Goal: Navigation & Orientation: Find specific page/section

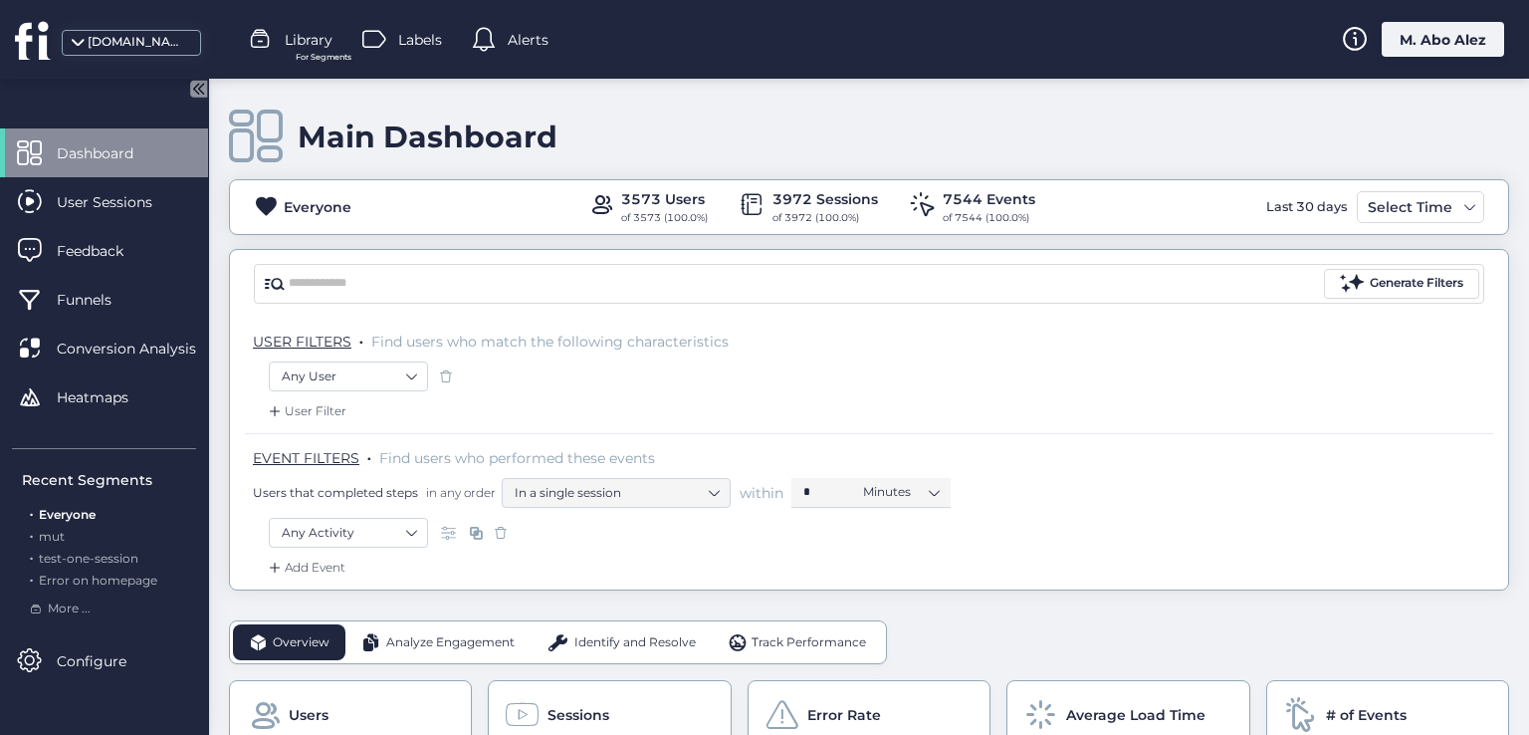
click at [287, 32] on span "Library" at bounding box center [309, 40] width 48 height 22
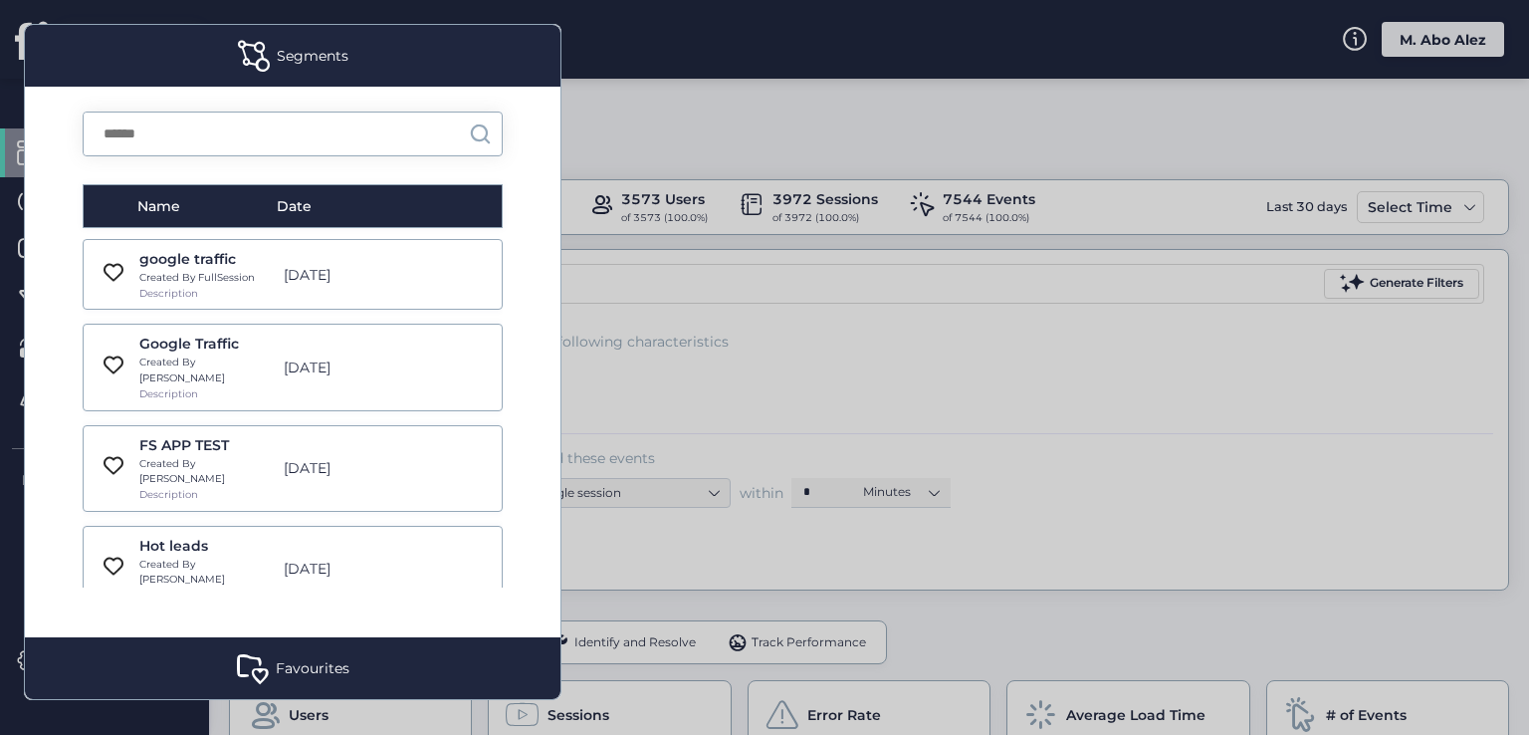
click at [413, 271] on div "google traffic Created By FullSession Description [DATE]" at bounding box center [293, 274] width 420 height 71
click at [414, 271] on div "google traffic Created By FullSession Description [DATE]" at bounding box center [293, 274] width 420 height 71
click at [420, 355] on div "Google Traffic Created By [PERSON_NAME] Description [DATE]" at bounding box center [293, 366] width 420 height 87
click at [438, 467] on div "FS APP TEST Created By Abed Description [DATE]" at bounding box center [293, 468] width 420 height 87
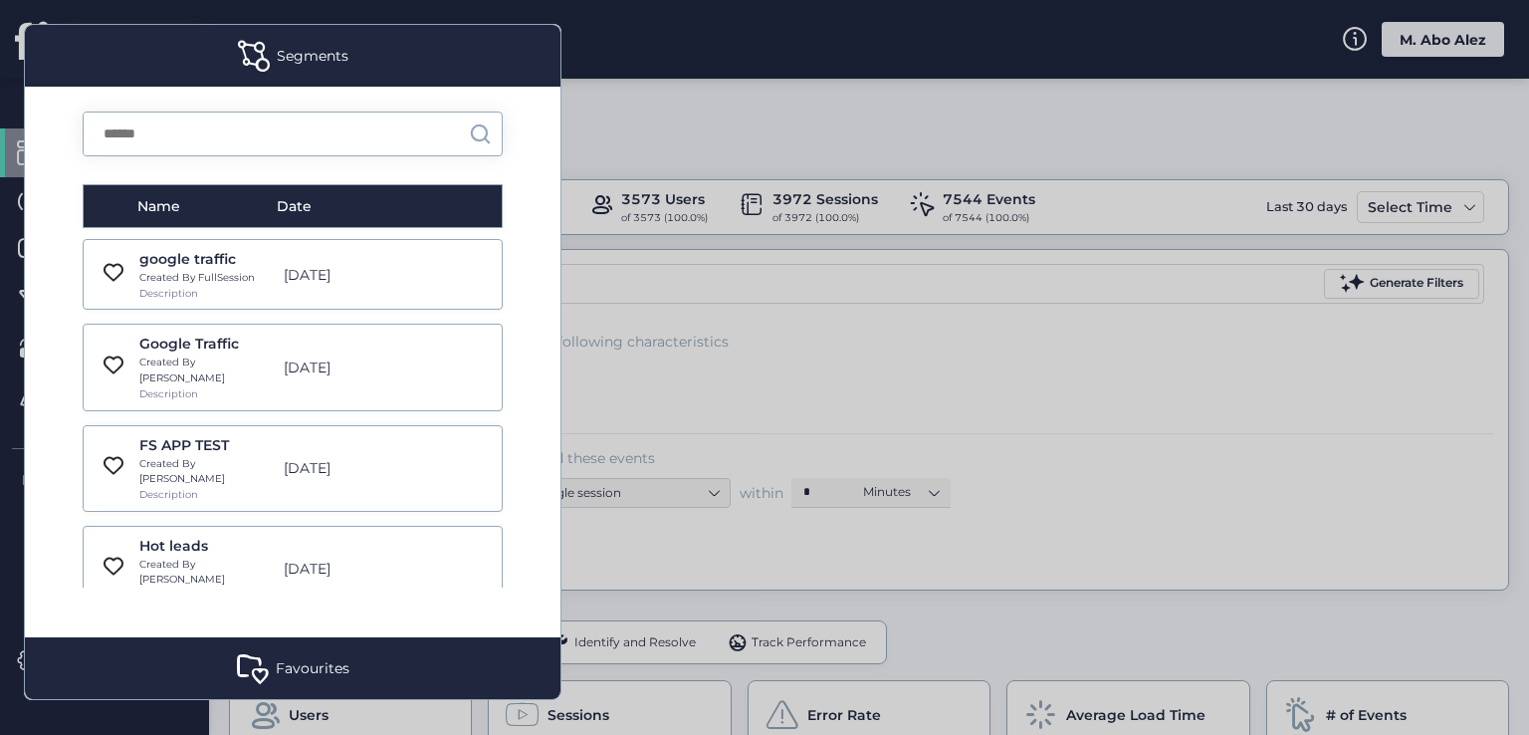
click at [342, 473] on div "FS APP TEST Created By Abed Description [DATE]" at bounding box center [293, 468] width 420 height 87
click at [270, 460] on div "FS APP TEST Created By Abed Description [DATE]" at bounding box center [293, 468] width 420 height 87
click at [251, 437] on div "FS APP TEST" at bounding box center [205, 445] width 133 height 22
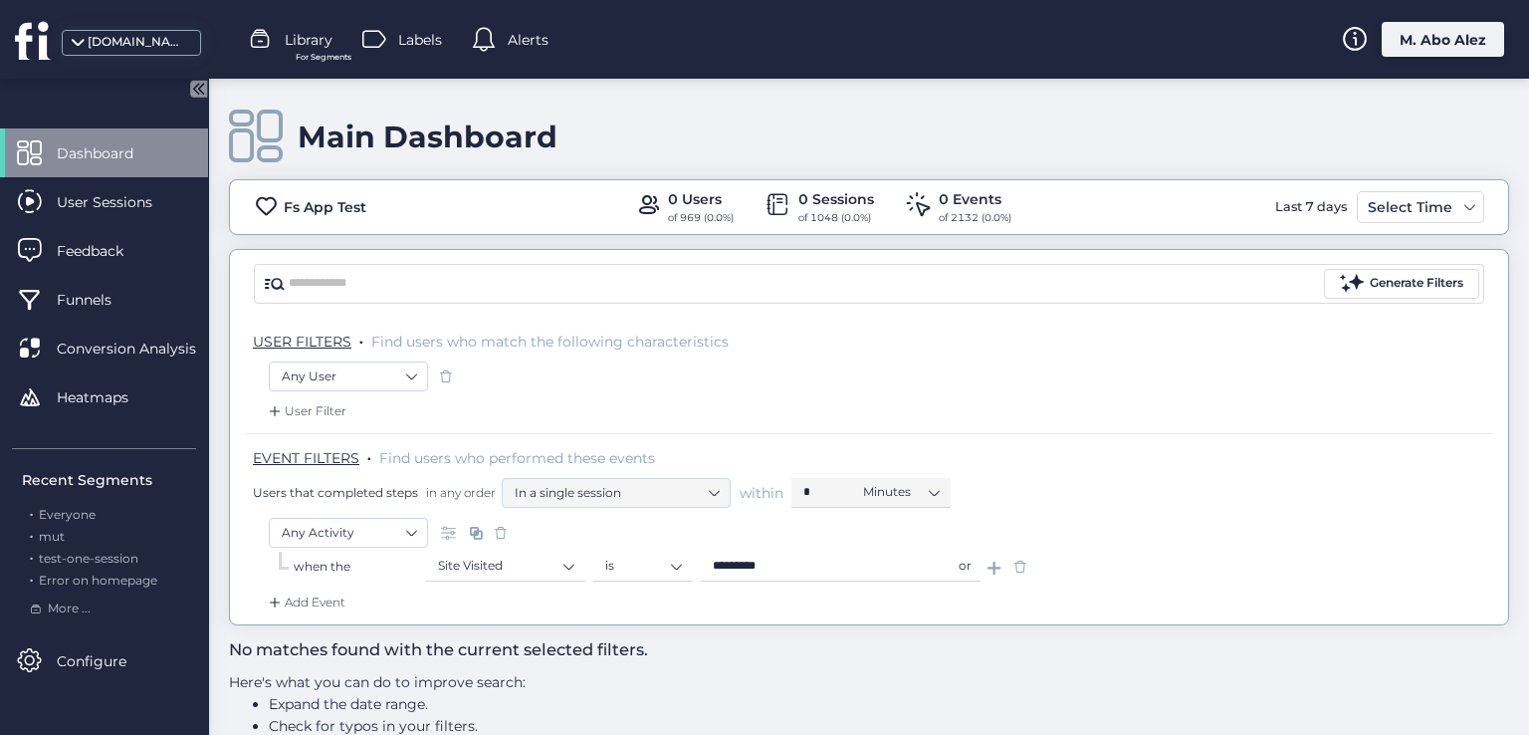
click at [290, 35] on span "Library" at bounding box center [309, 40] width 48 height 22
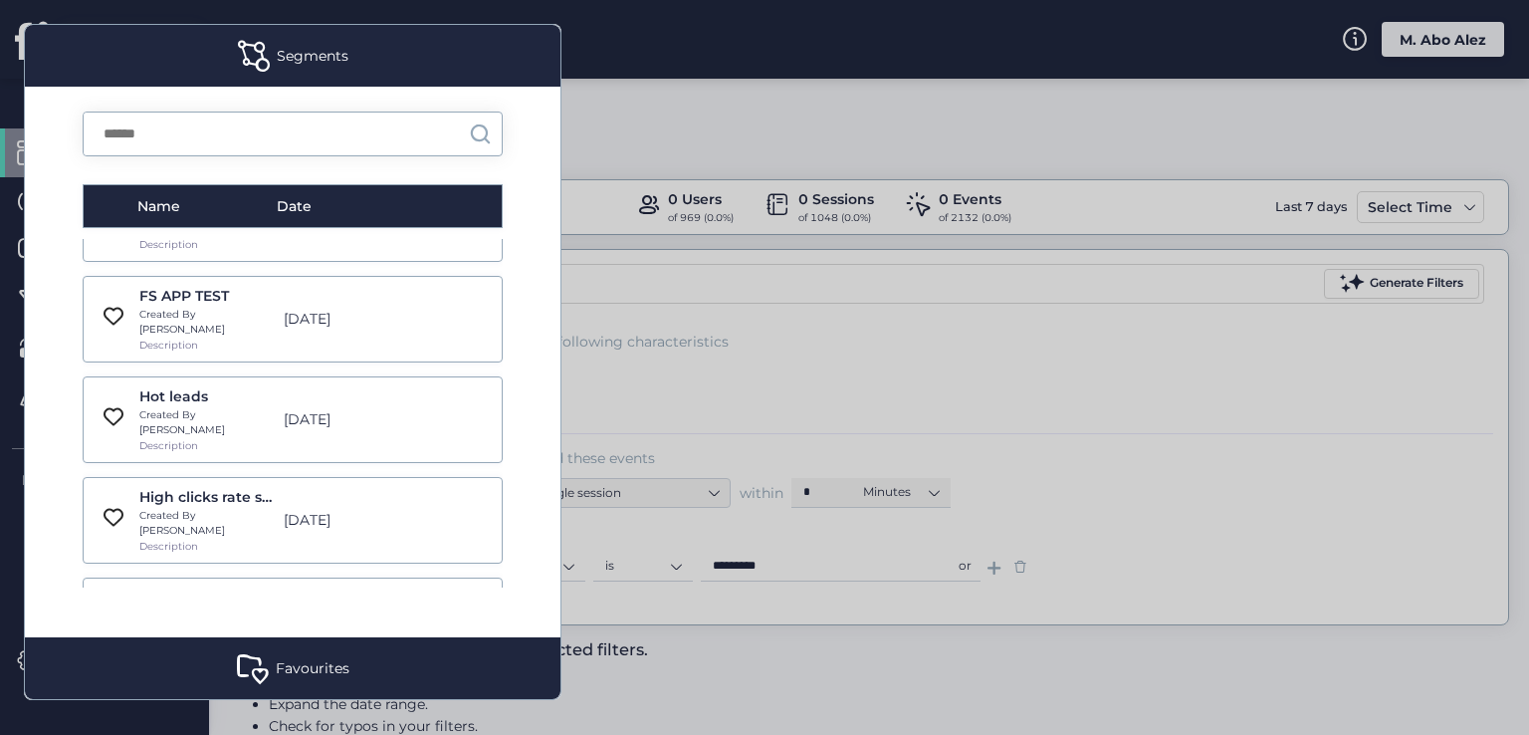
scroll to position [199, 0]
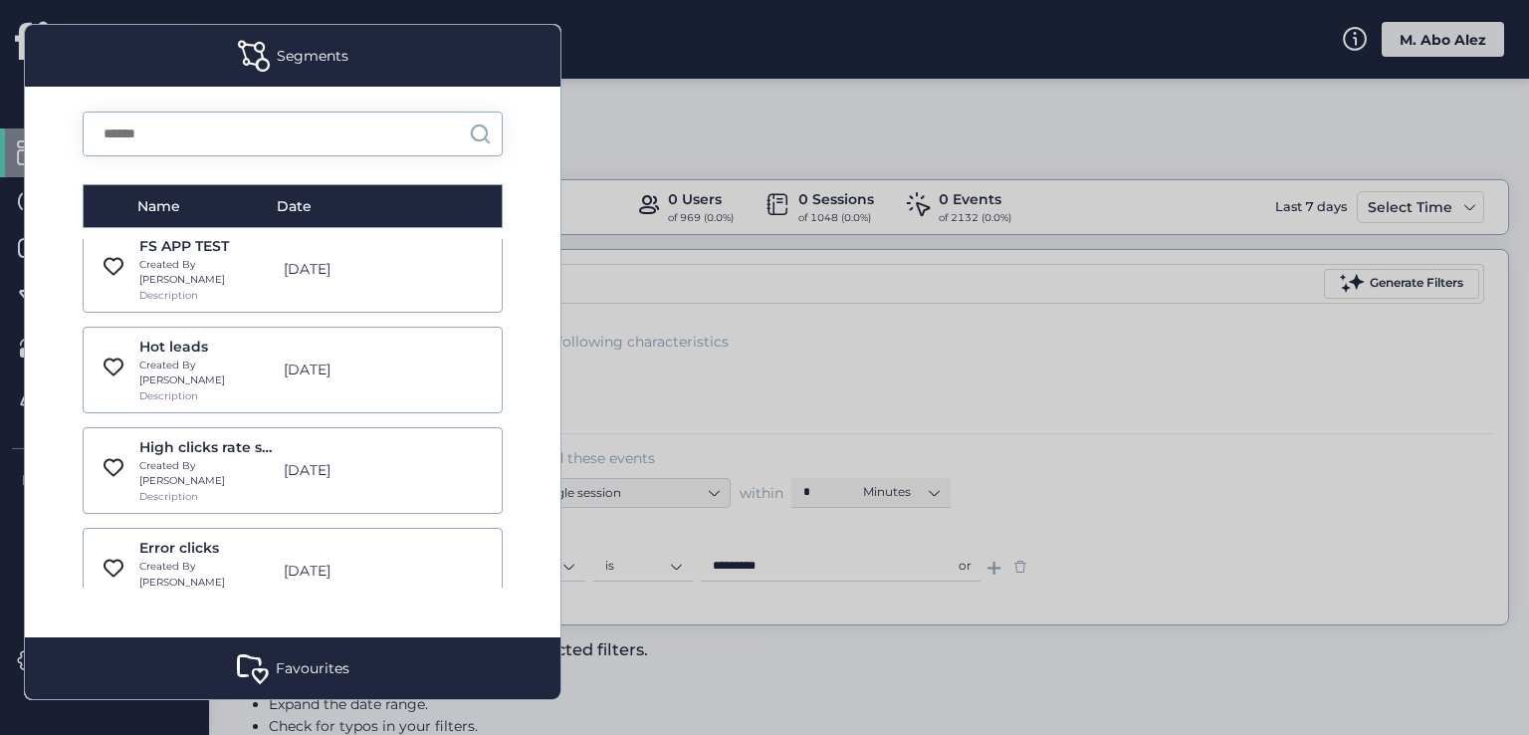
click at [431, 427] on div "High clicks rate sessions Created By [PERSON_NAME] Description [DATE]" at bounding box center [293, 470] width 420 height 87
click at [418, 528] on div "Error clicks Created By [PERSON_NAME] Description [DATE]" at bounding box center [293, 571] width 420 height 87
click at [450, 528] on div "Error clicks Created By [PERSON_NAME] Description [DATE]" at bounding box center [293, 571] width 420 height 87
click at [419, 528] on div "Error clicks Created By [PERSON_NAME] Description [DATE]" at bounding box center [293, 571] width 420 height 87
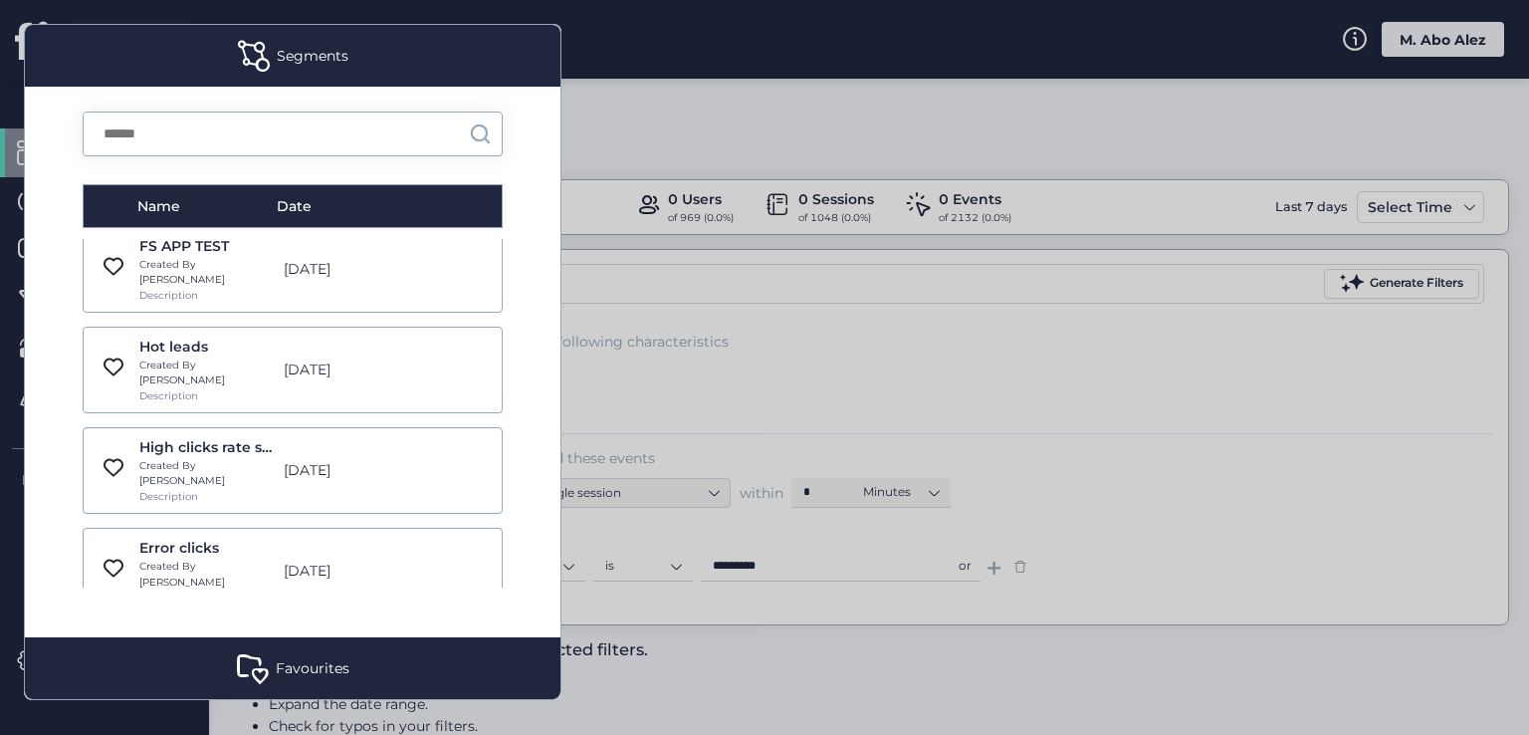
click at [444, 528] on div "Error clicks Created By [PERSON_NAME] Description [DATE]" at bounding box center [293, 571] width 420 height 87
click at [434, 528] on div "Error clicks Created By [PERSON_NAME] Description [DATE]" at bounding box center [293, 571] width 420 height 87
click at [423, 528] on div "Error clicks Created By [PERSON_NAME] Description [DATE]" at bounding box center [293, 571] width 420 height 87
click at [391, 559] on div "[DATE]" at bounding box center [344, 570] width 141 height 22
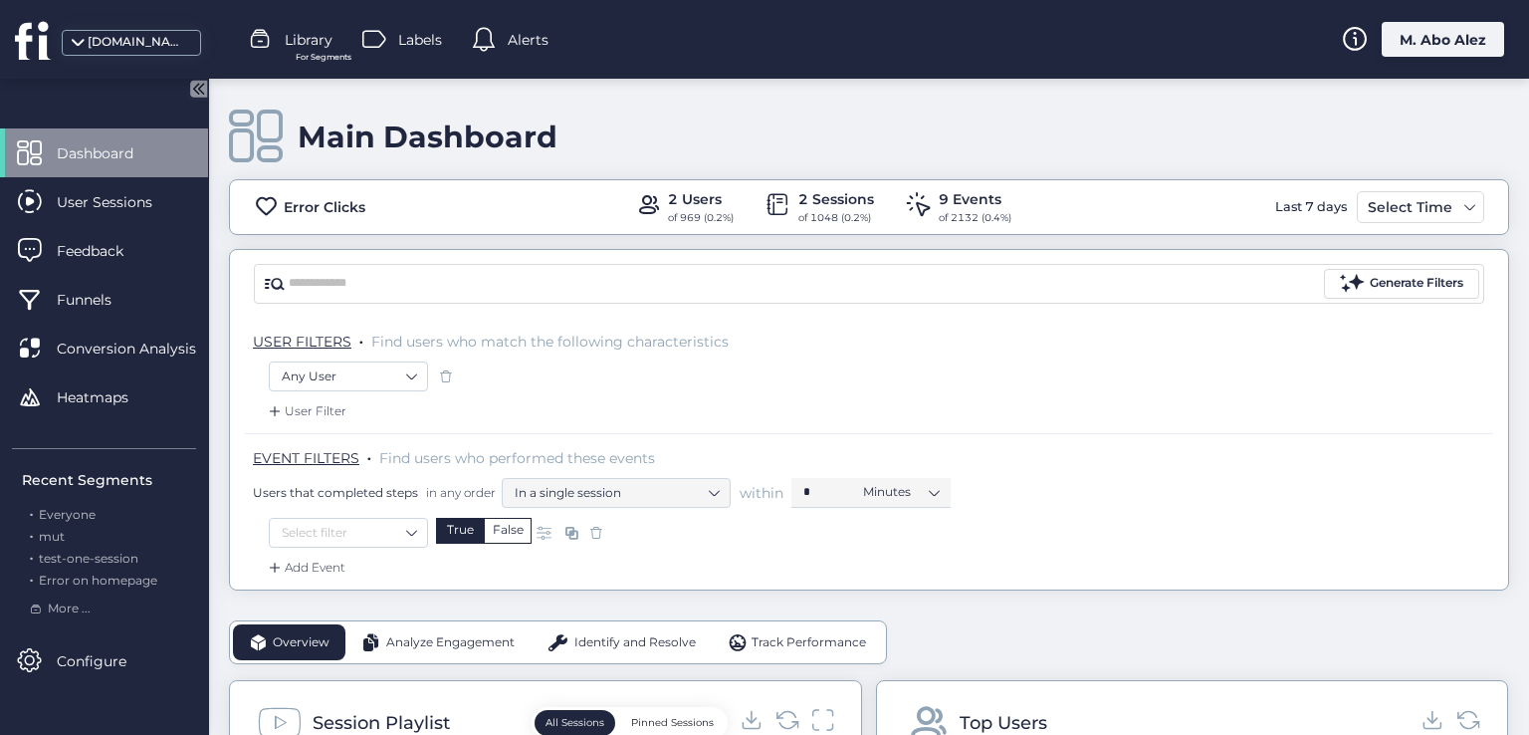
click at [326, 61] on span "For Segments" at bounding box center [324, 57] width 56 height 13
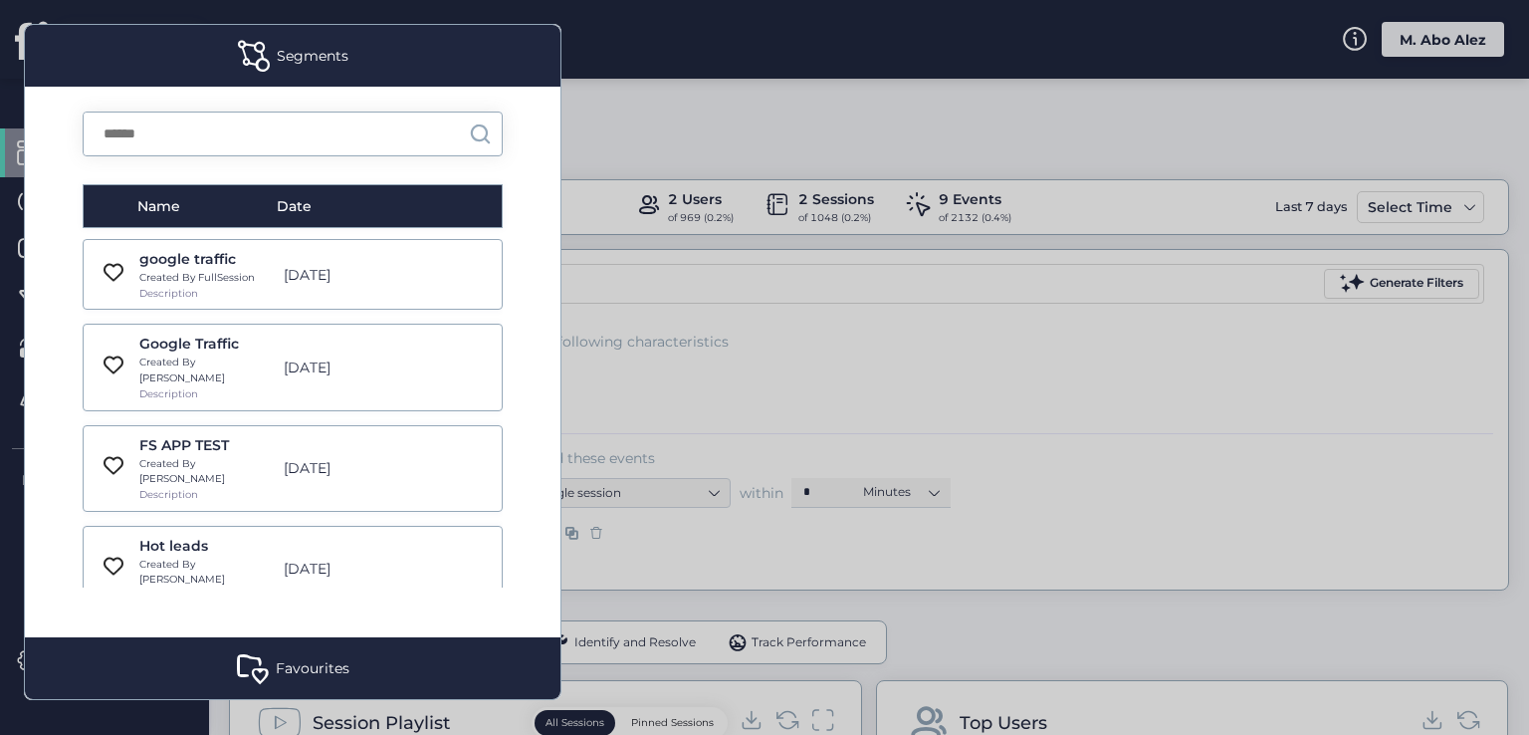
click at [101, 463] on div "FS APP TEST Created By Abed Description [DATE]" at bounding box center [293, 468] width 420 height 87
click at [89, 425] on div "FS APP TEST Created By Abed Description [DATE]" at bounding box center [293, 468] width 420 height 87
click at [92, 379] on div "Google Traffic Created By [PERSON_NAME] Description [DATE]" at bounding box center [293, 366] width 420 height 87
click at [92, 335] on div "Google Traffic Created By [PERSON_NAME] Description [DATE]" at bounding box center [293, 366] width 420 height 87
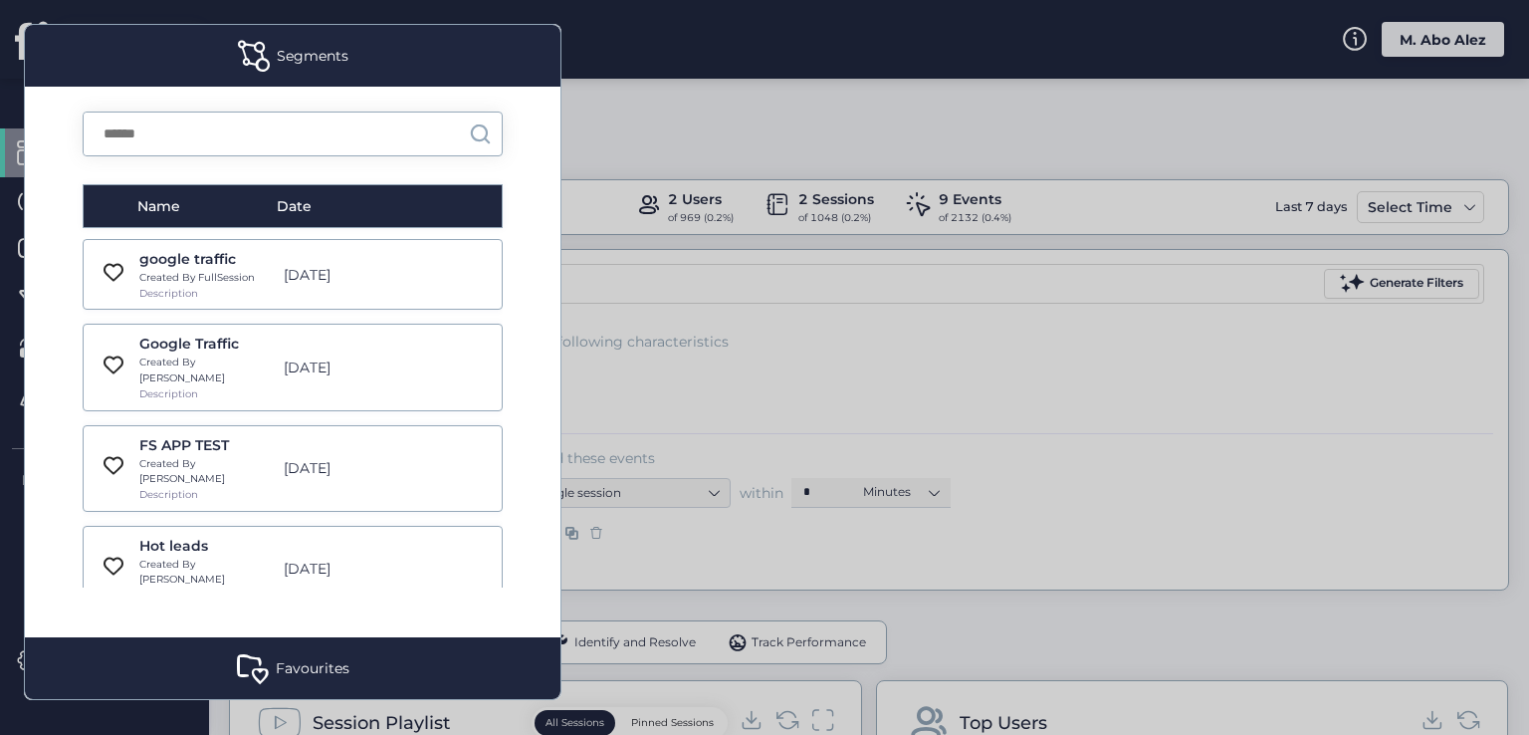
click at [96, 289] on div "google traffic Created By FullSession Description [DATE]" at bounding box center [293, 274] width 420 height 71
click at [98, 258] on div "google traffic Created By FullSession Description [DATE]" at bounding box center [293, 274] width 420 height 71
click at [219, 464] on div "FS APP TEST Created By Abed Description" at bounding box center [205, 468] width 133 height 69
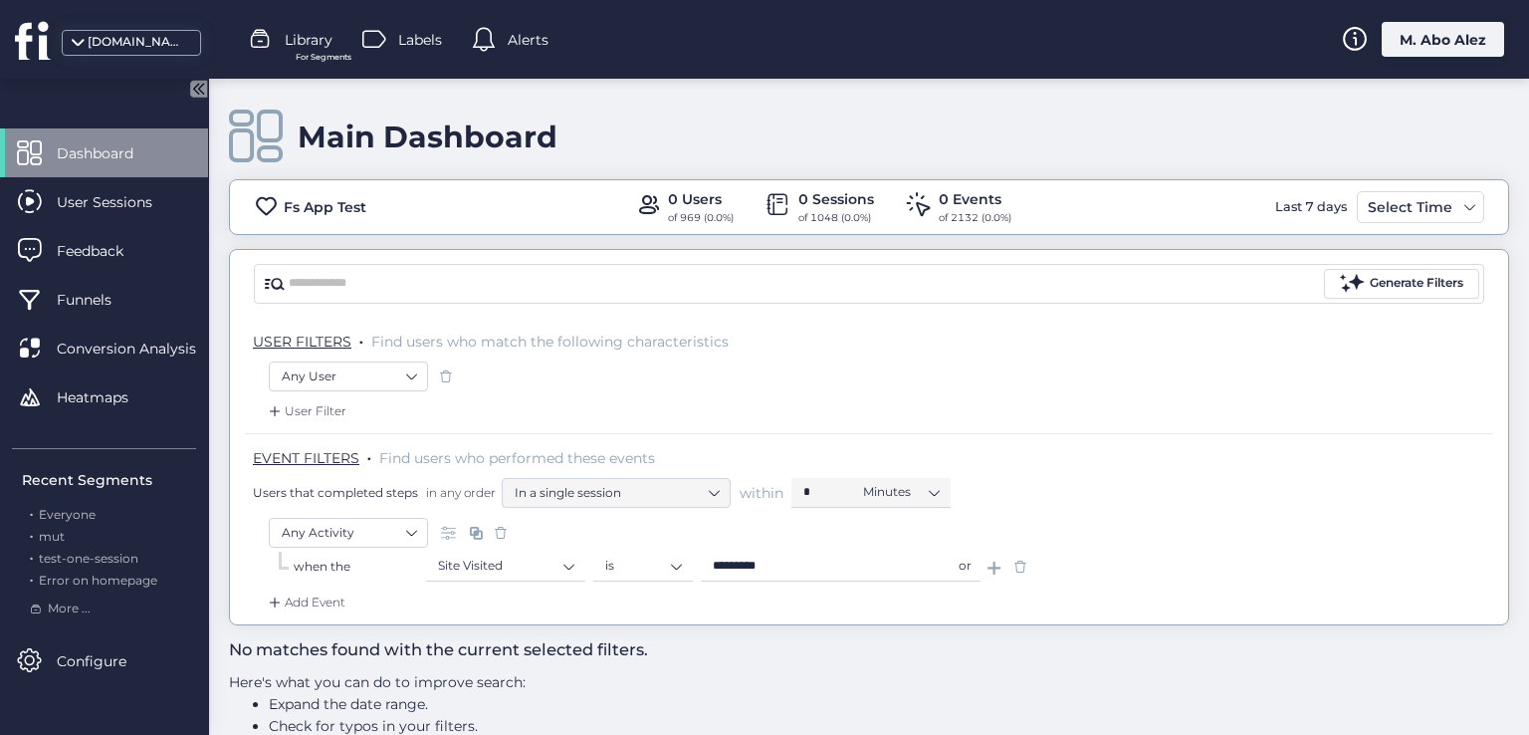
click at [276, 46] on div at bounding box center [264, 40] width 30 height 30
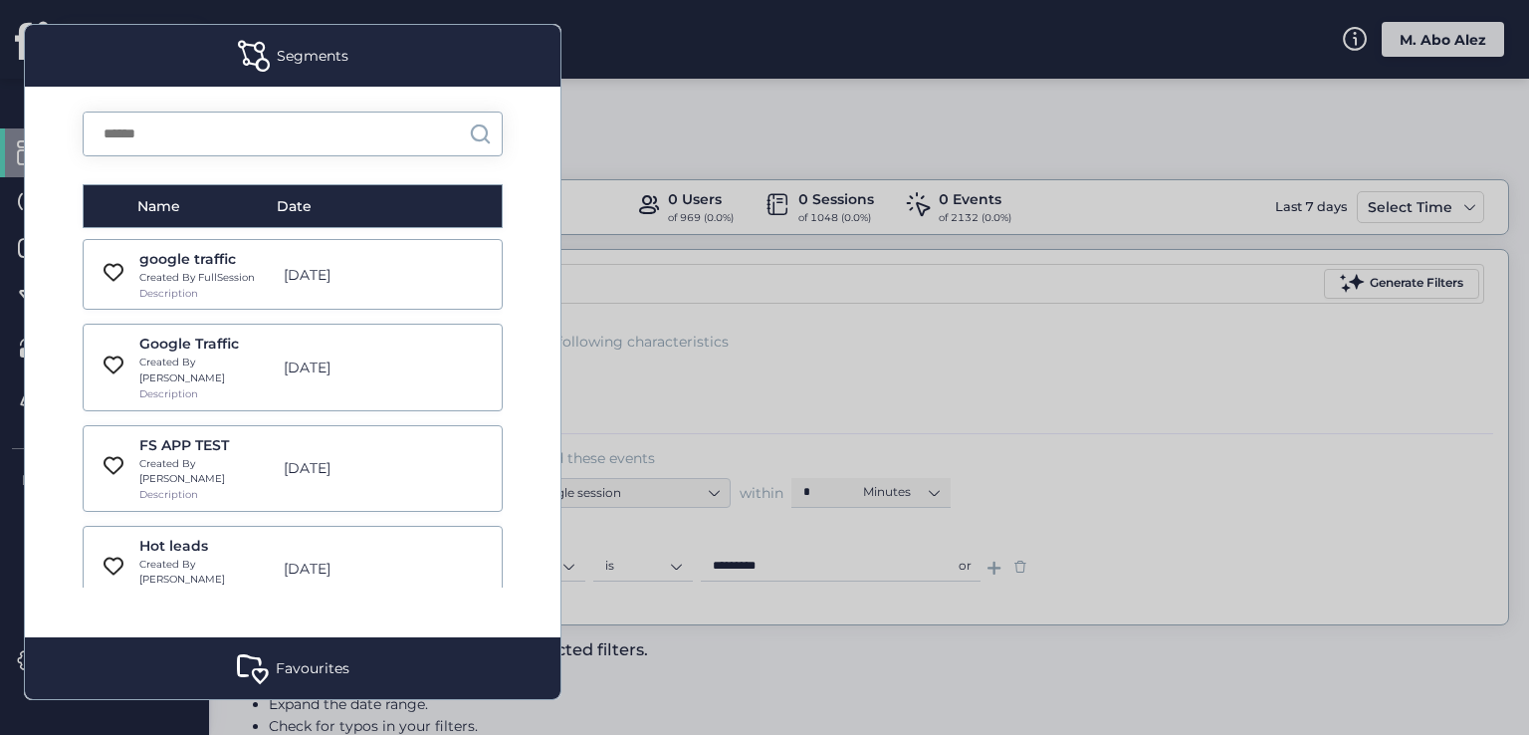
click at [279, 466] on div "FS APP TEST Created By Abed Description [DATE]" at bounding box center [293, 468] width 420 height 87
click at [307, 557] on div "[DATE]" at bounding box center [344, 568] width 141 height 22
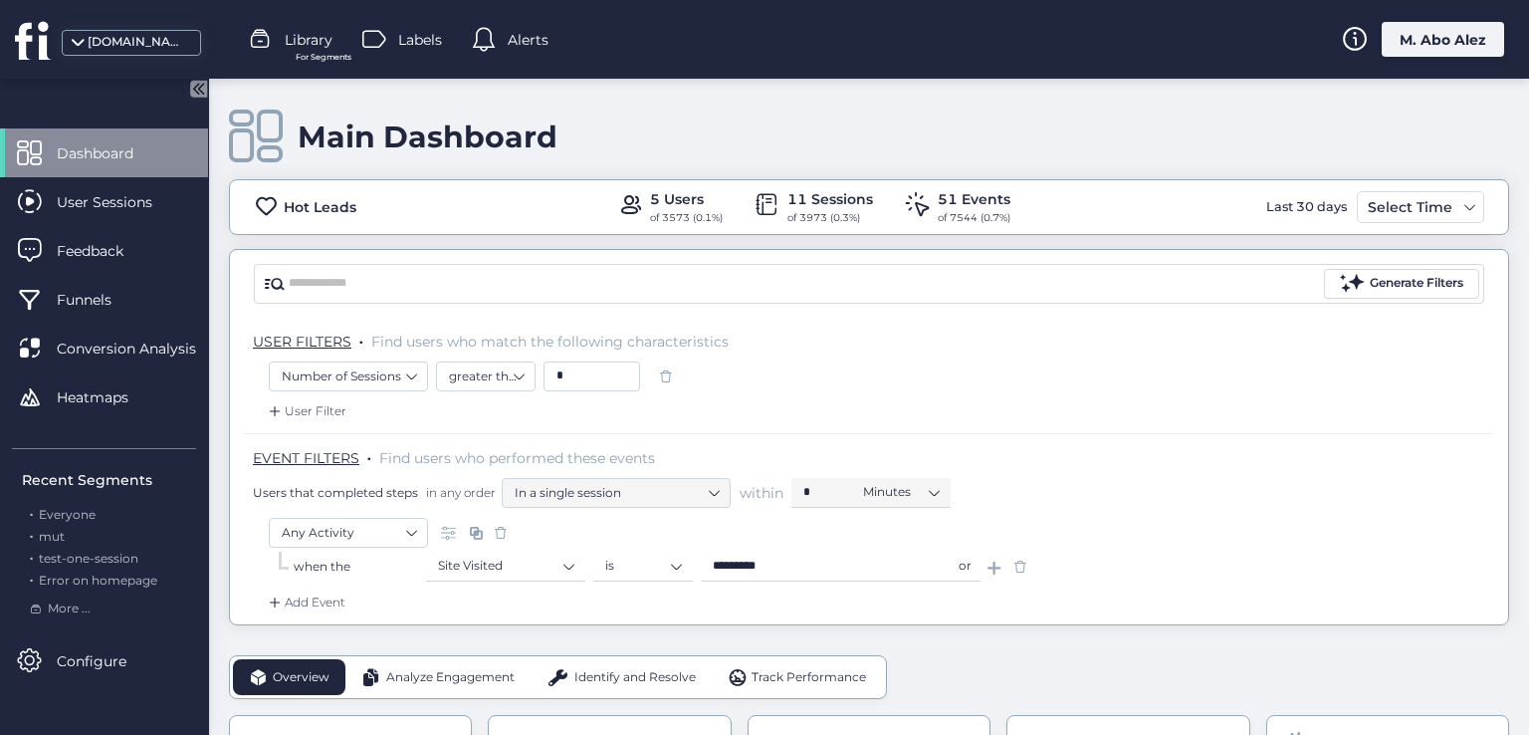
click at [304, 51] on span "For Segments" at bounding box center [324, 57] width 56 height 13
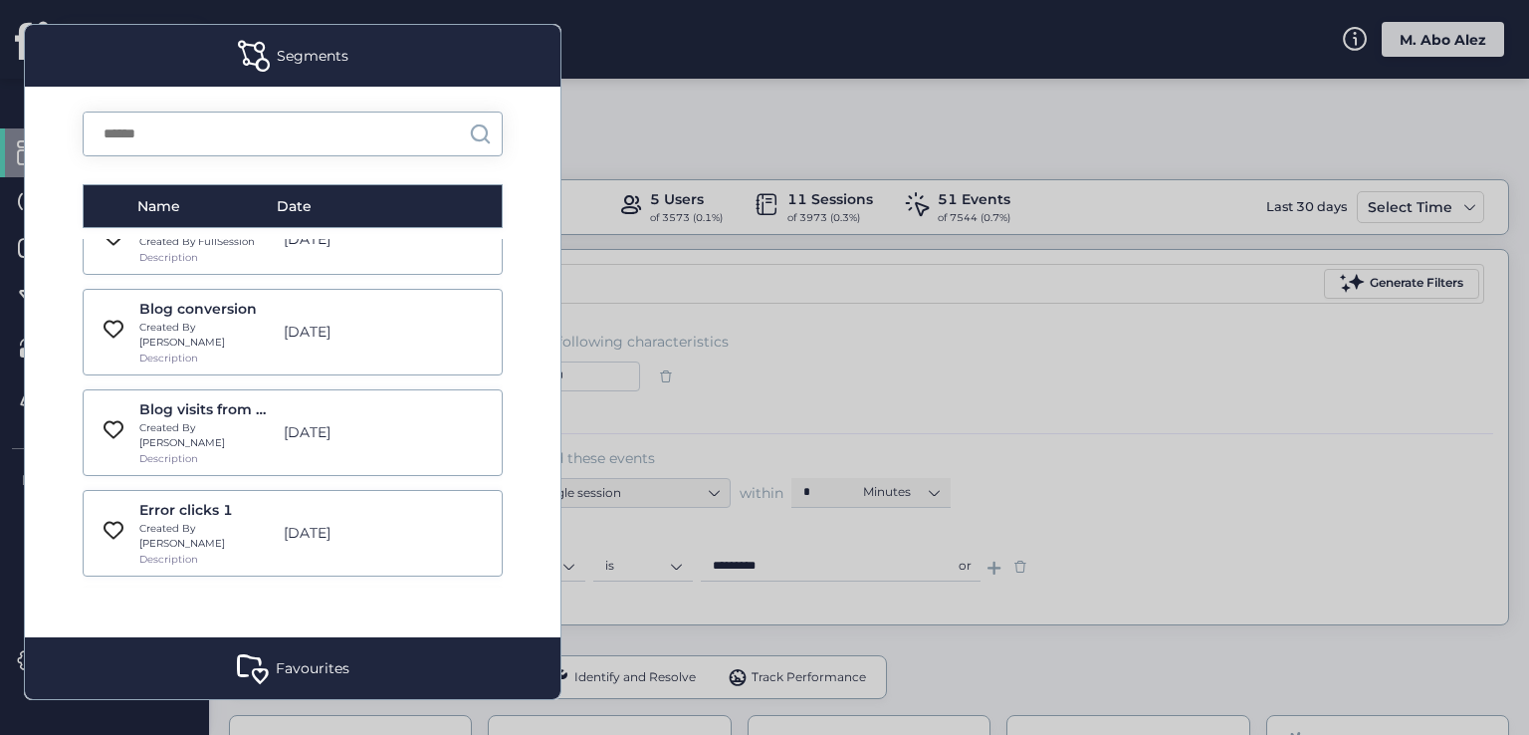
scroll to position [13939, 0]
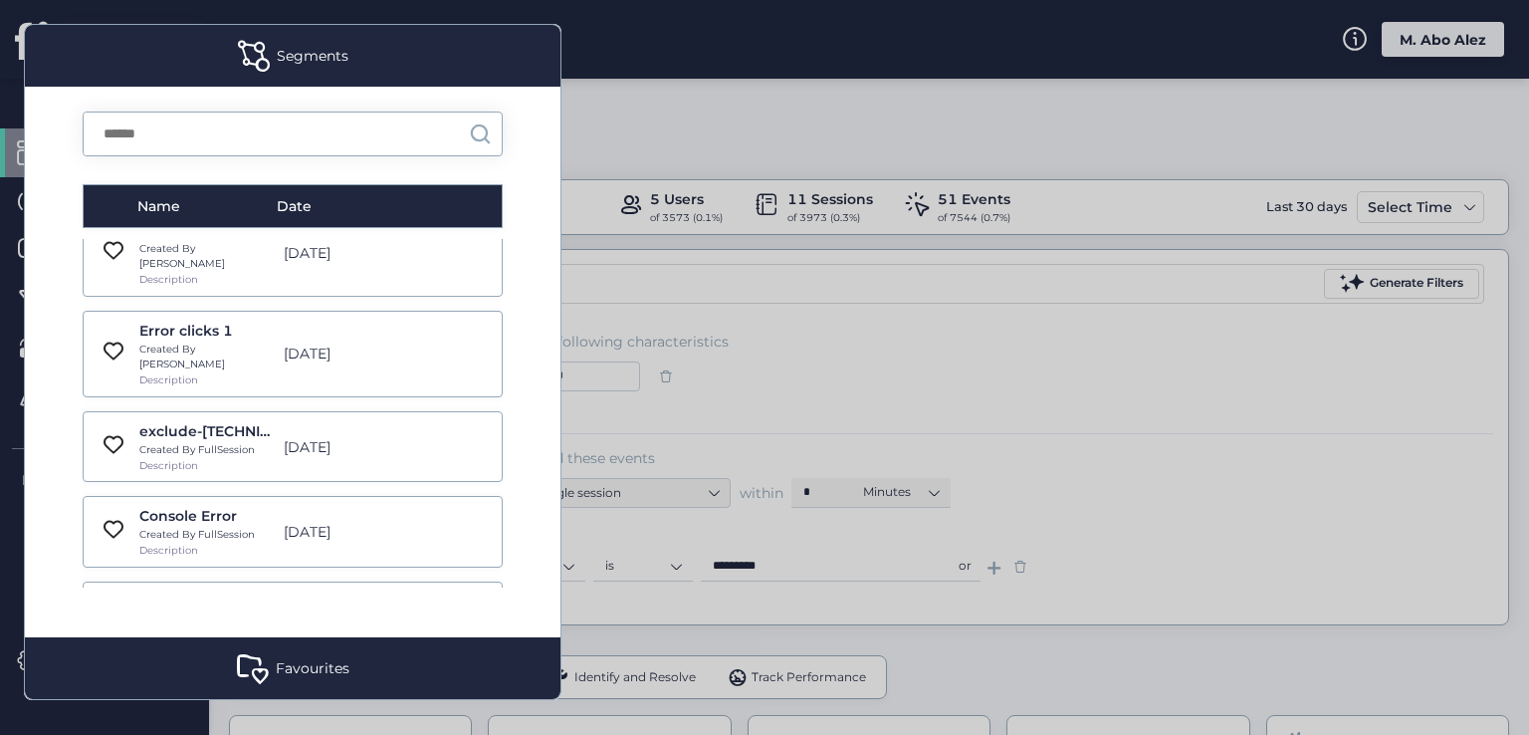
click at [295, 684] on div "Favourites" at bounding box center [293, 668] width 536 height 62
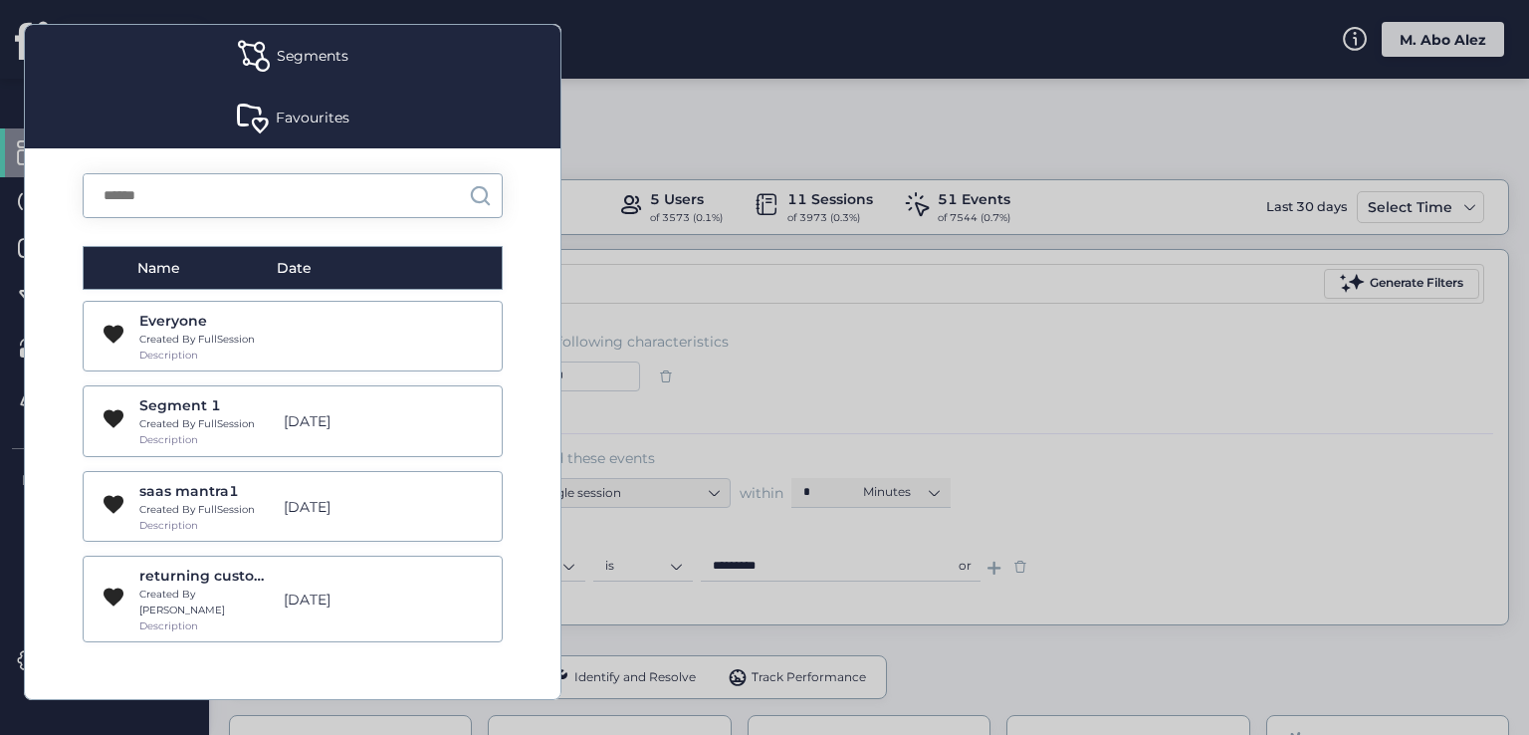
click at [399, 340] on div "Everyone Created By FullSession Description" at bounding box center [293, 336] width 420 height 71
click at [346, 332] on div "Everyone Created By FullSession Description" at bounding box center [293, 336] width 420 height 71
click at [307, 331] on div "Everyone Created By FullSession Description" at bounding box center [293, 336] width 420 height 71
click at [287, 324] on div "Everyone Created By FullSession Description" at bounding box center [293, 336] width 420 height 71
click at [329, 324] on div "Everyone Created By FullSession Description" at bounding box center [293, 336] width 420 height 71
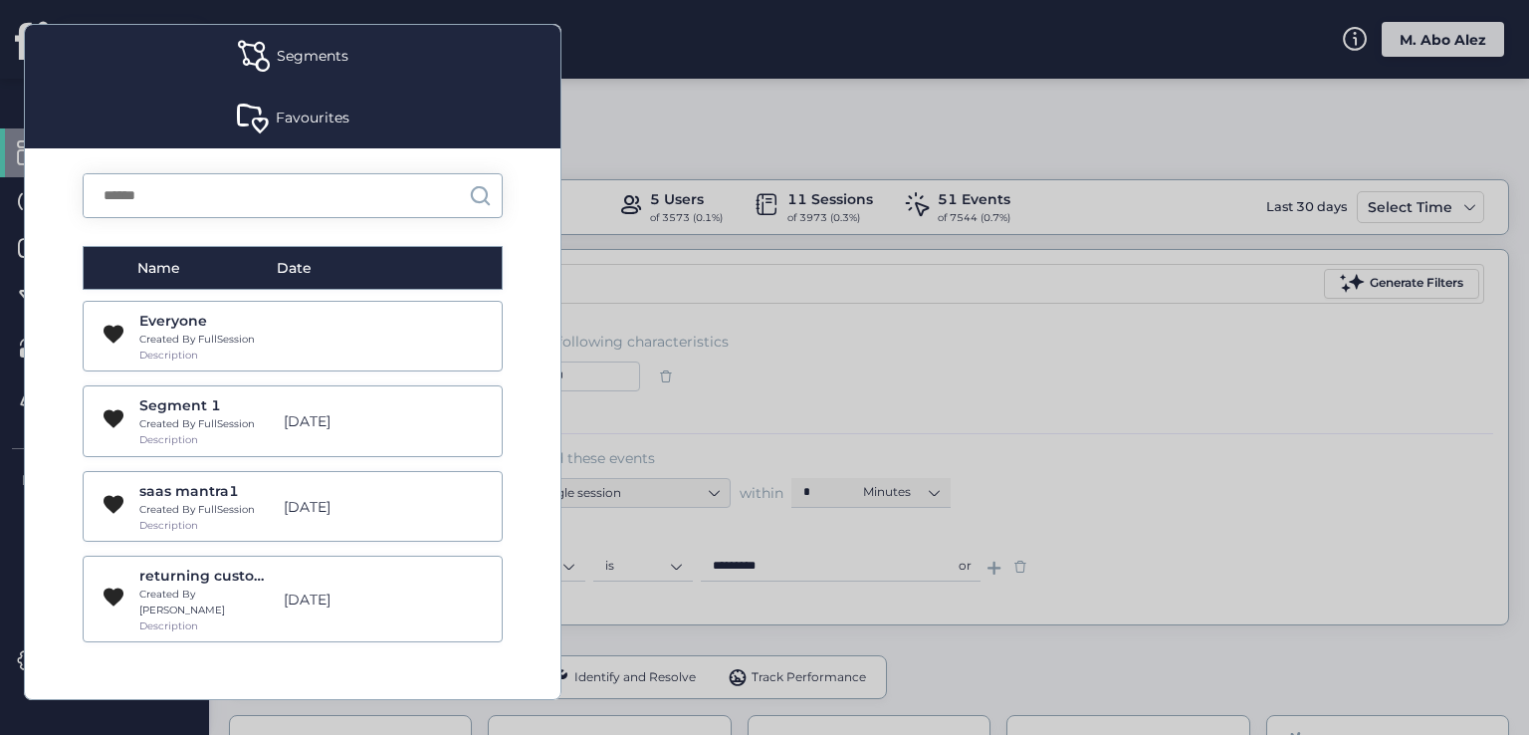
click at [319, 351] on div "Everyone Created By FullSession Description" at bounding box center [293, 336] width 420 height 71
click at [271, 357] on div "Everyone Created By FullSession Description" at bounding box center [293, 336] width 420 height 71
click at [93, 344] on div "Everyone Created By FullSession Description" at bounding box center [293, 336] width 420 height 71
click at [91, 301] on div "Everyone Created By FullSession Description" at bounding box center [293, 336] width 420 height 71
click at [410, 322] on div "Everyone Created By FullSession Description" at bounding box center [293, 336] width 420 height 71
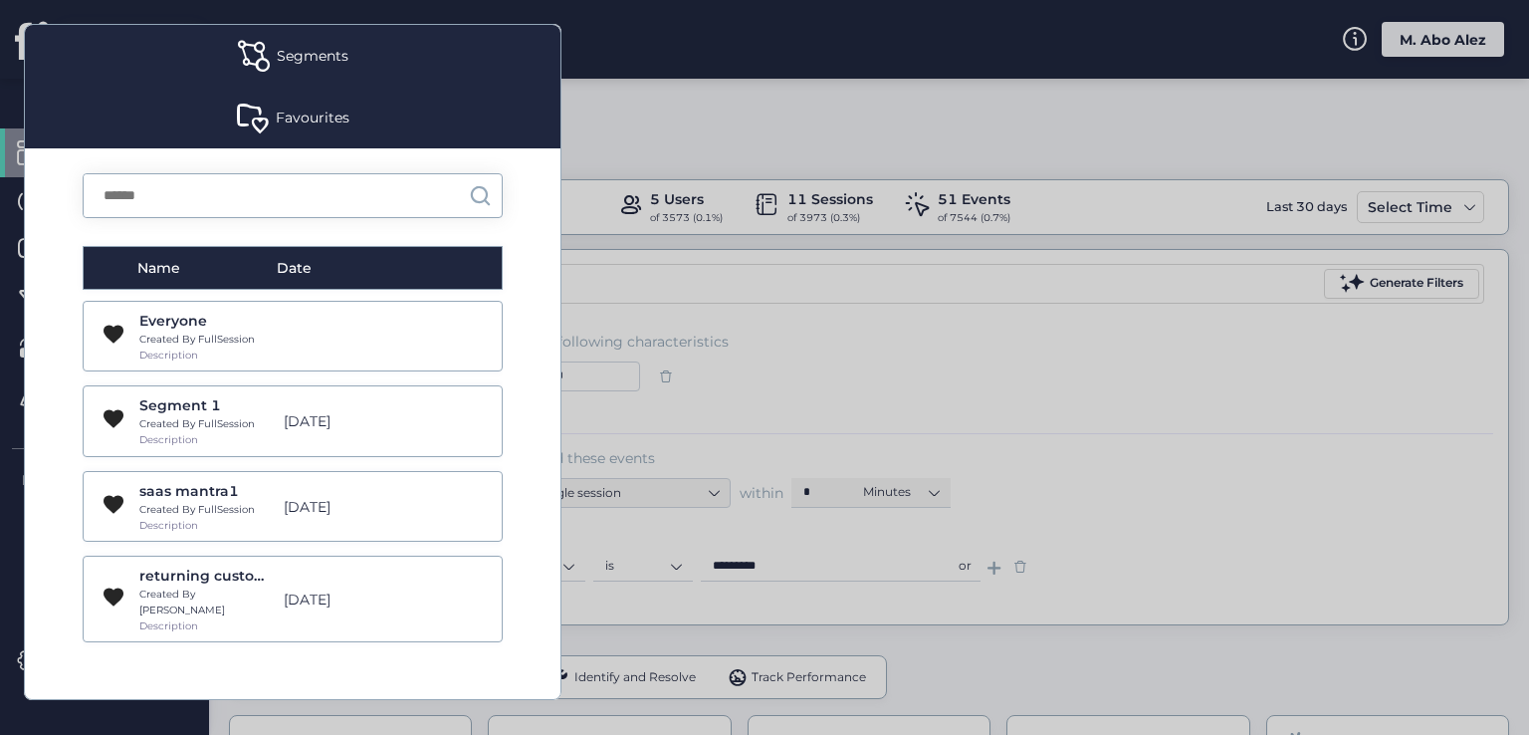
click at [429, 336] on div "Everyone Created By FullSession Description" at bounding box center [293, 336] width 420 height 71
click at [316, 341] on div "Everyone Created By FullSession Description" at bounding box center [293, 336] width 420 height 71
click at [330, 57] on div "Segments" at bounding box center [313, 56] width 72 height 22
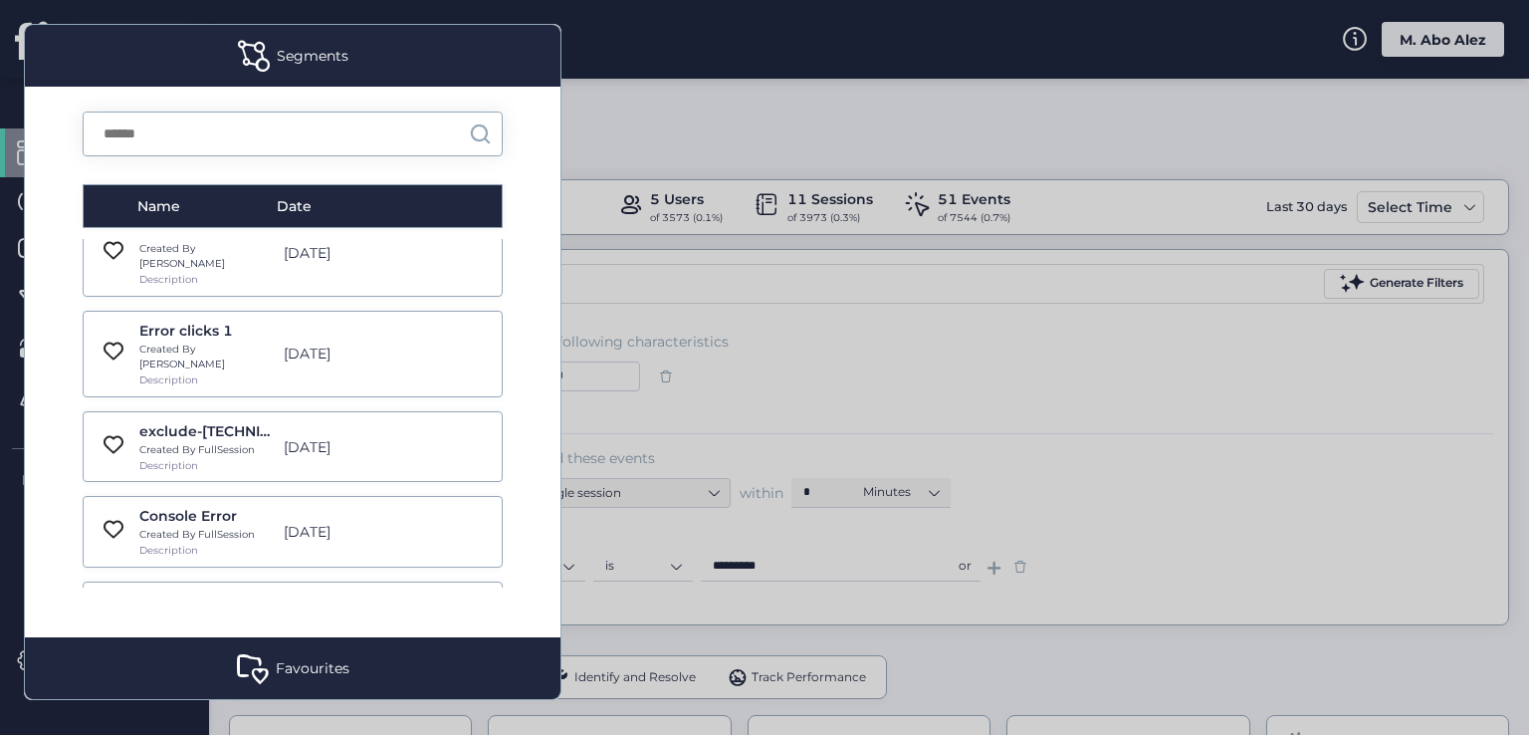
drag, startPoint x: 883, startPoint y: 65, endPoint x: 811, endPoint y: 365, distance: 309.0
click at [811, 365] on div at bounding box center [764, 367] width 1529 height 735
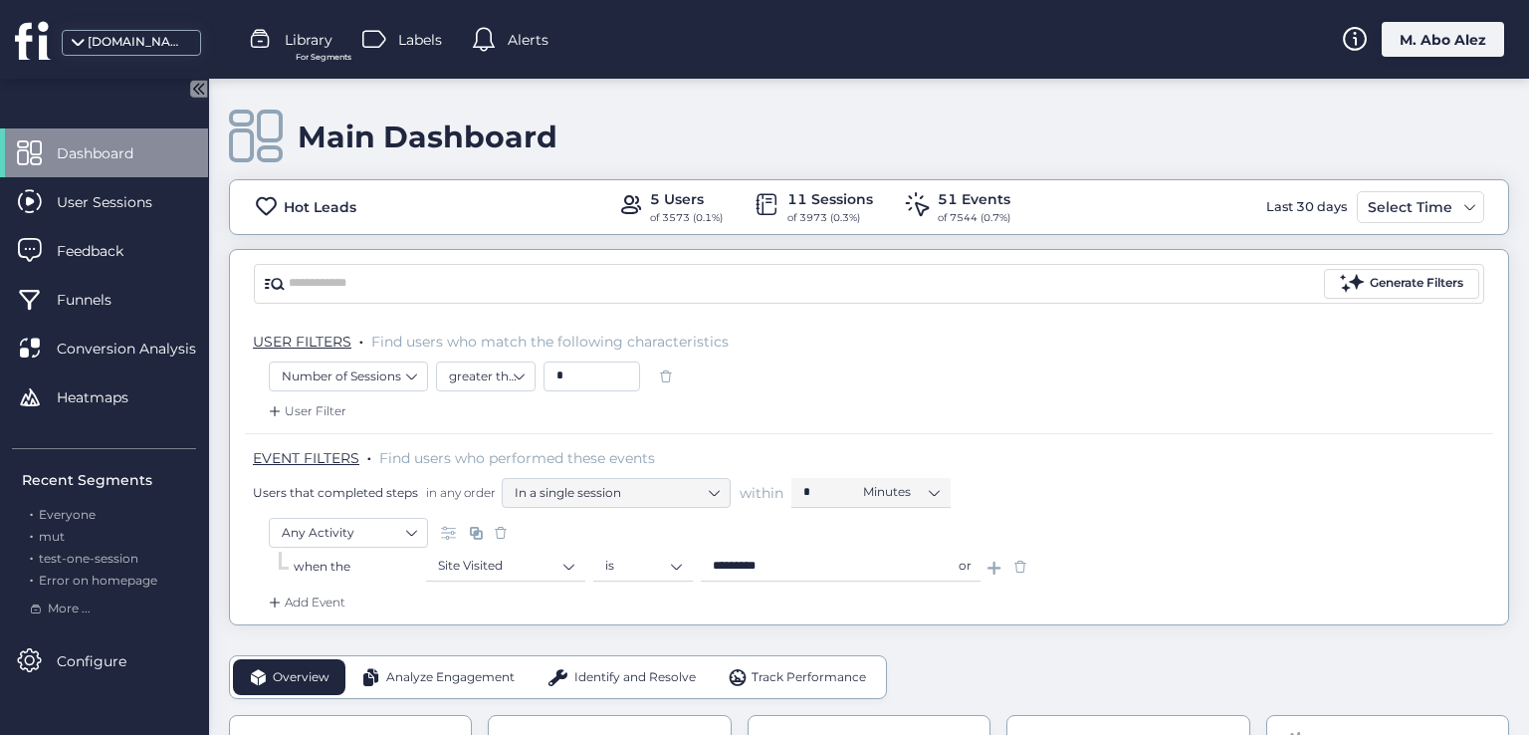
click at [288, 29] on span "Library" at bounding box center [309, 40] width 48 height 22
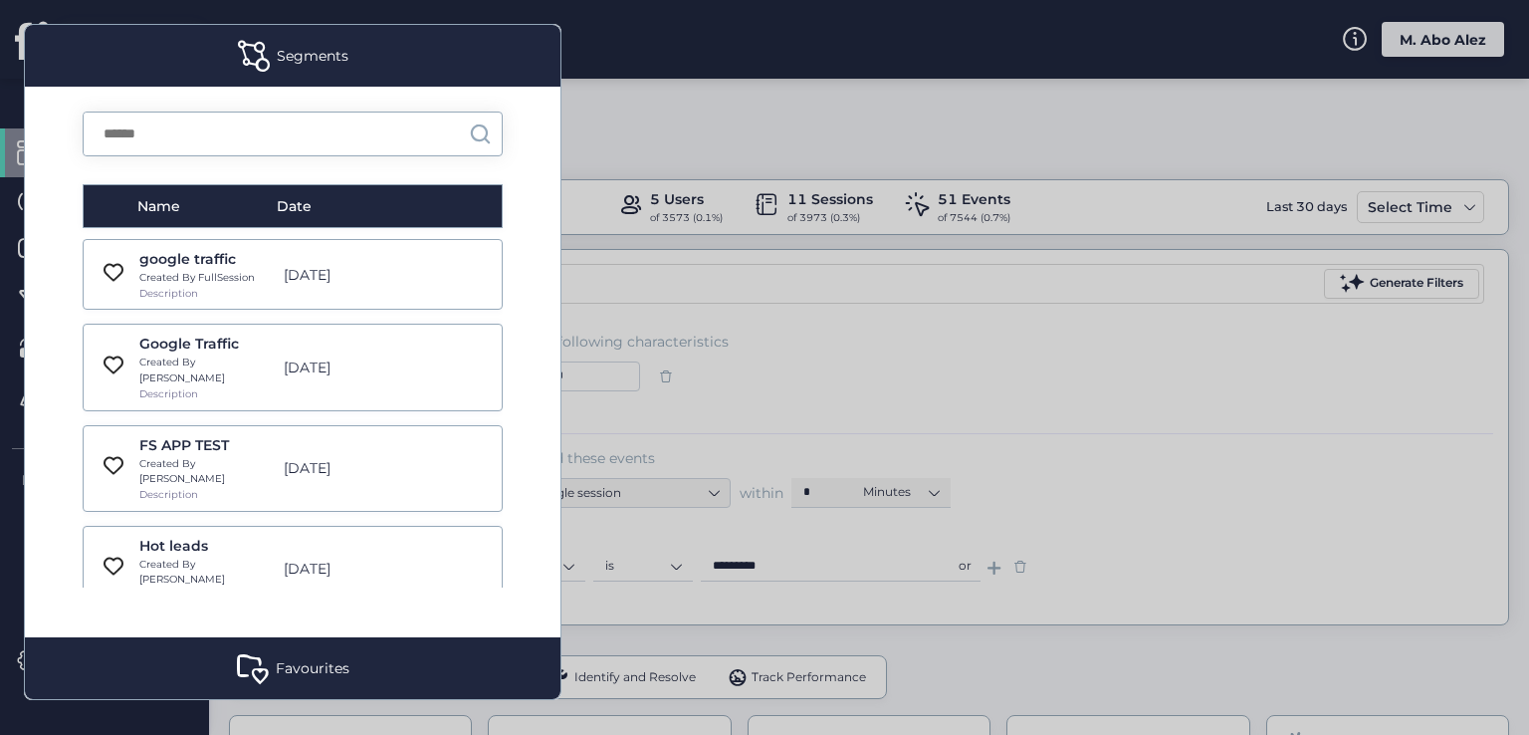
click at [410, 276] on div "google traffic Created By FullSession Description [DATE]" at bounding box center [293, 274] width 420 height 71
click at [411, 349] on div "Google Traffic Created By [PERSON_NAME] Description [DATE]" at bounding box center [293, 366] width 420 height 87
click at [426, 358] on div "Google Traffic Created By [PERSON_NAME] Description [DATE]" at bounding box center [293, 366] width 420 height 87
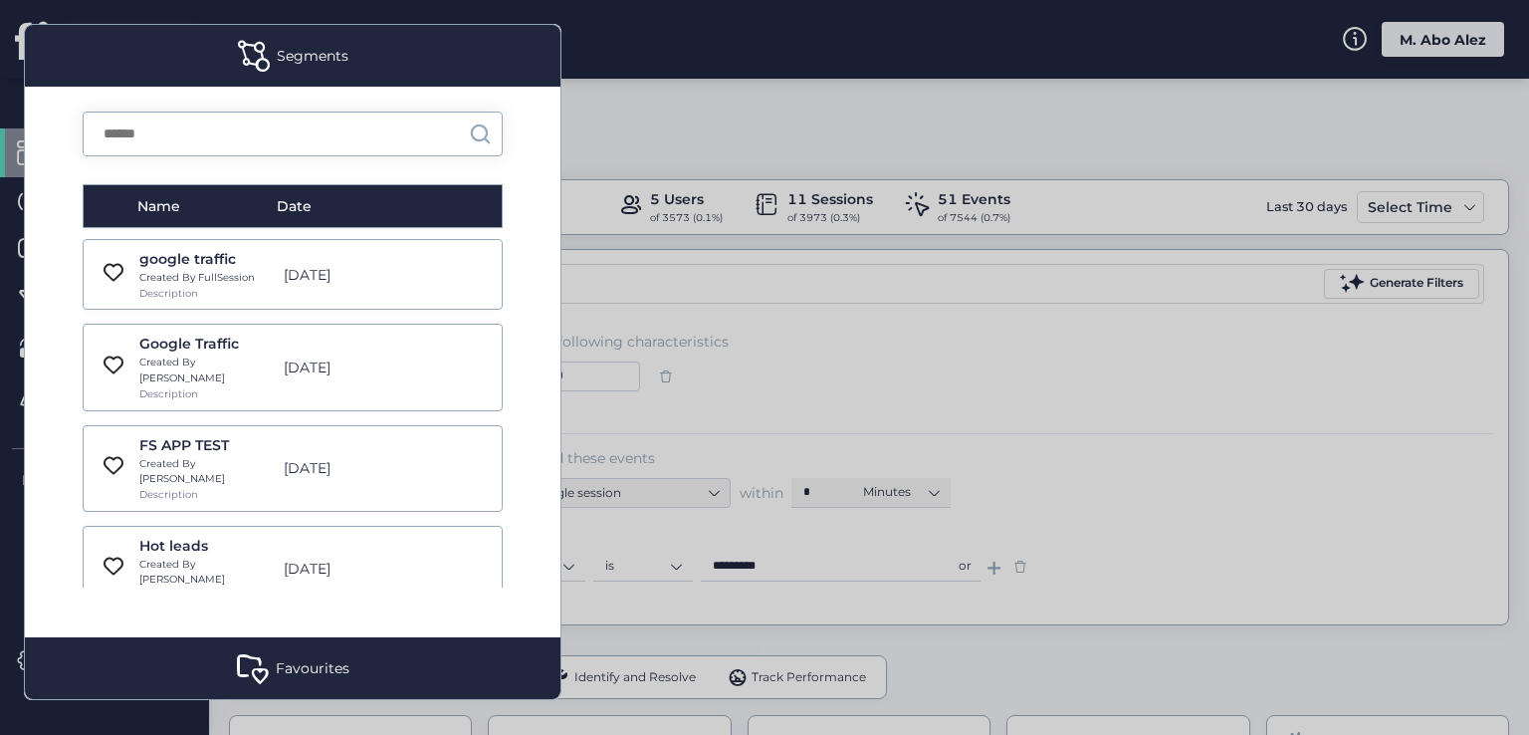
click at [410, 271] on div "google traffic Created By FullSession Description [DATE]" at bounding box center [293, 274] width 420 height 71
click at [435, 447] on div "FS APP TEST Created By Abed Description [DATE]" at bounding box center [293, 468] width 420 height 87
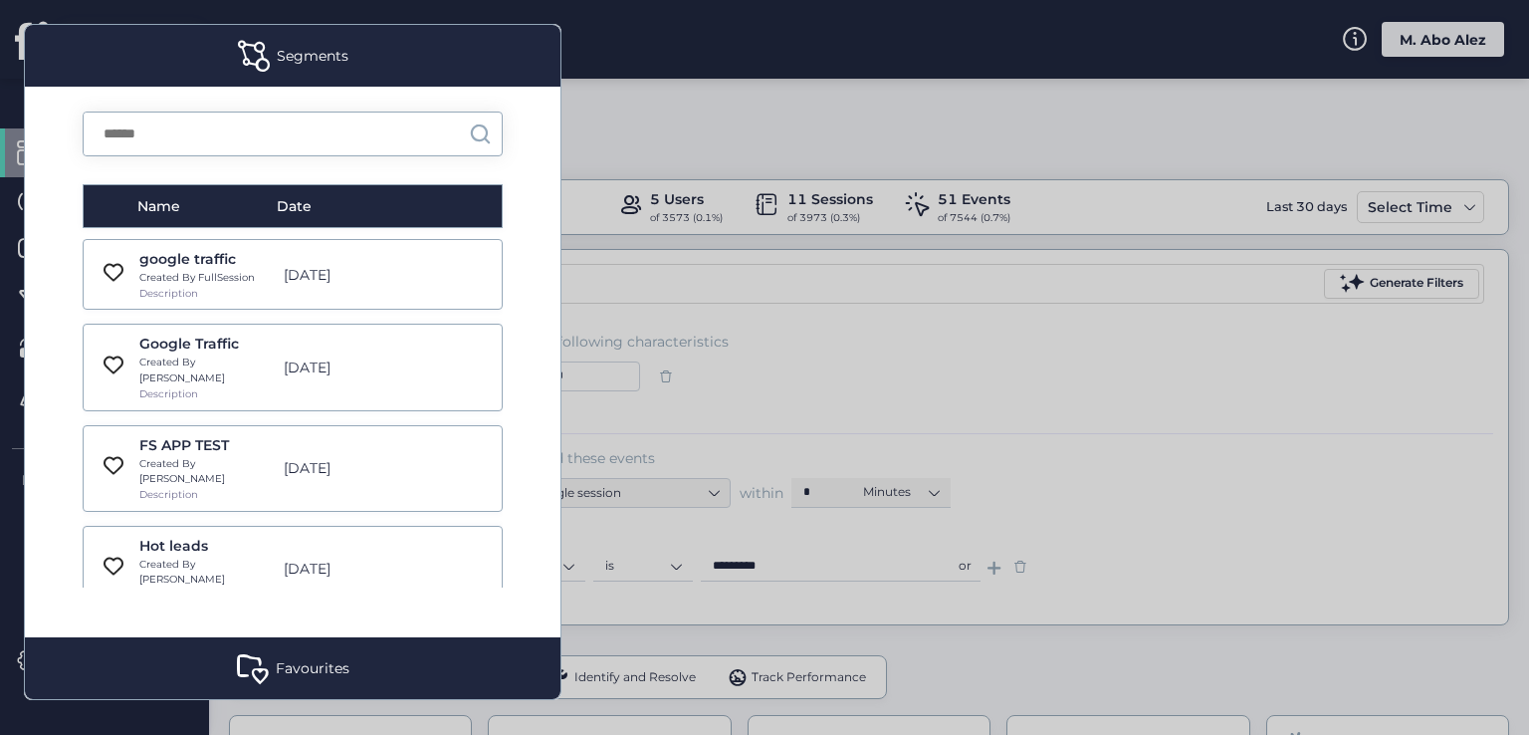
click at [435, 447] on div "FS APP TEST Created By Abed Description [DATE]" at bounding box center [293, 468] width 420 height 87
click at [409, 437] on div "FS APP TEST Created By Abed Description [DATE]" at bounding box center [293, 468] width 420 height 87
click at [103, 465] on div "FS APP TEST Created By Abed Description [DATE]" at bounding box center [293, 468] width 420 height 87
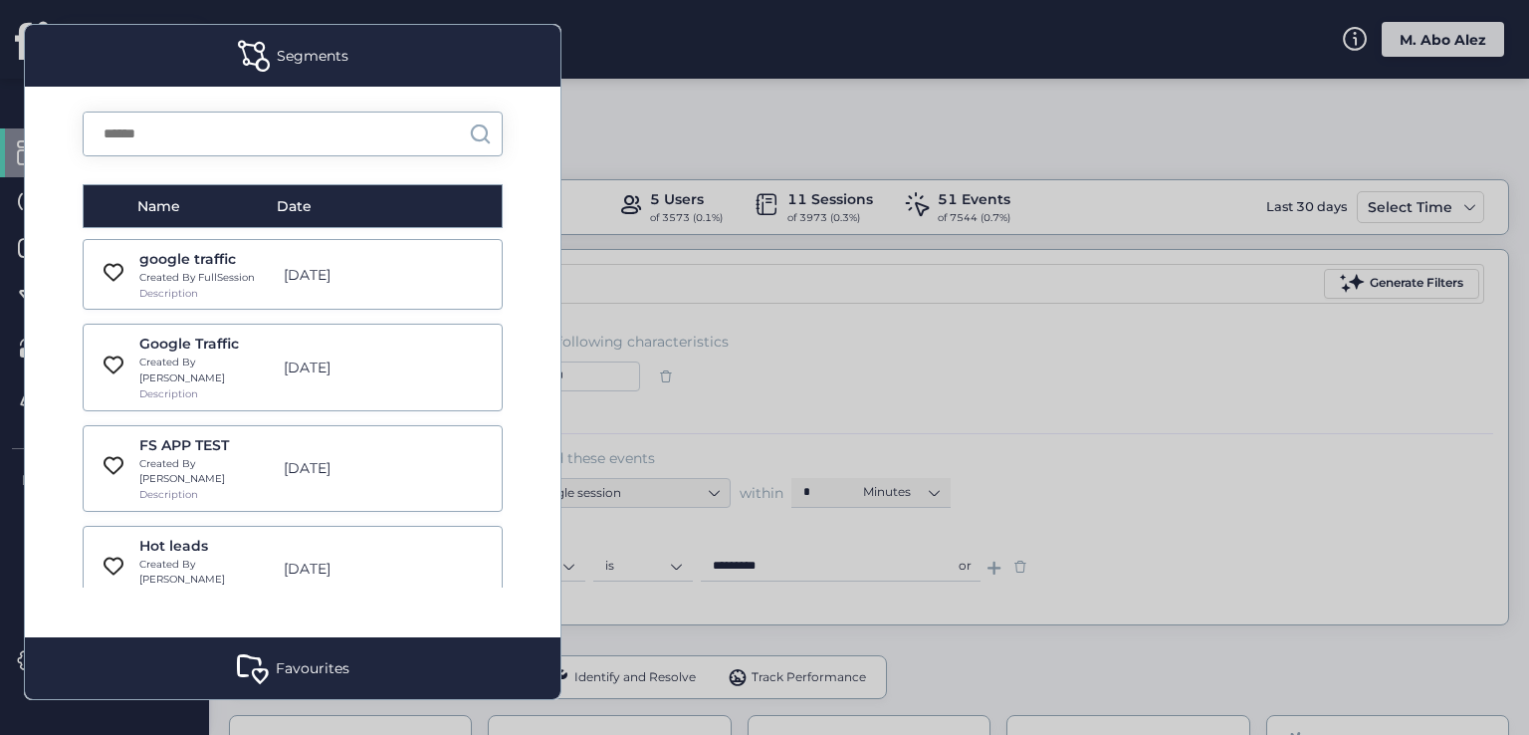
click at [103, 465] on div "FS APP TEST Created By Abed Description [DATE]" at bounding box center [293, 468] width 420 height 87
click at [88, 425] on div "FS APP TEST Created By Abed Description [DATE]" at bounding box center [293, 468] width 420 height 87
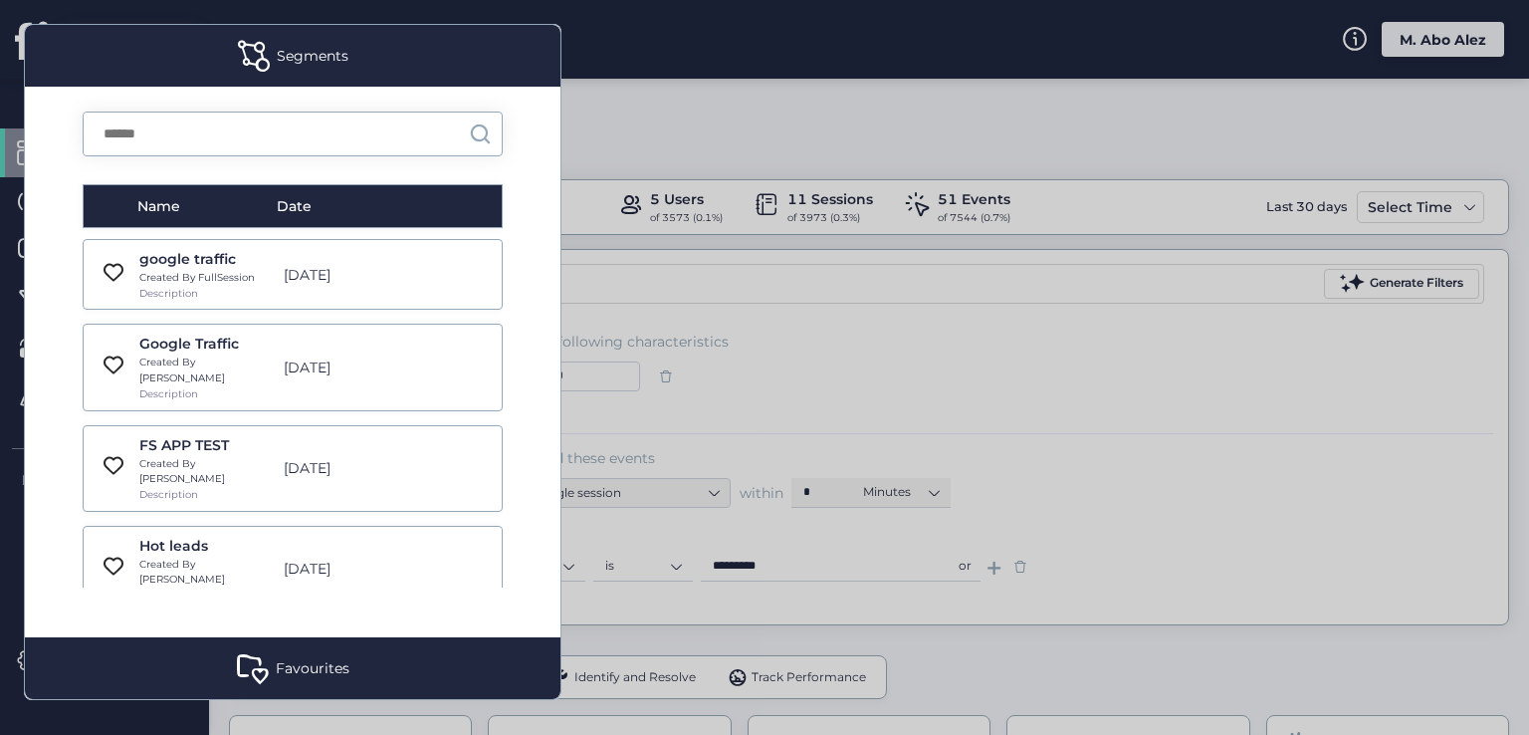
click at [94, 371] on div "Google Traffic Created By [PERSON_NAME] Description [DATE]" at bounding box center [293, 366] width 420 height 87
click at [94, 331] on div "Google Traffic Created By [PERSON_NAME] Description [DATE]" at bounding box center [293, 366] width 420 height 87
click at [91, 289] on div "google traffic Created By FullSession Description [DATE]" at bounding box center [293, 274] width 420 height 71
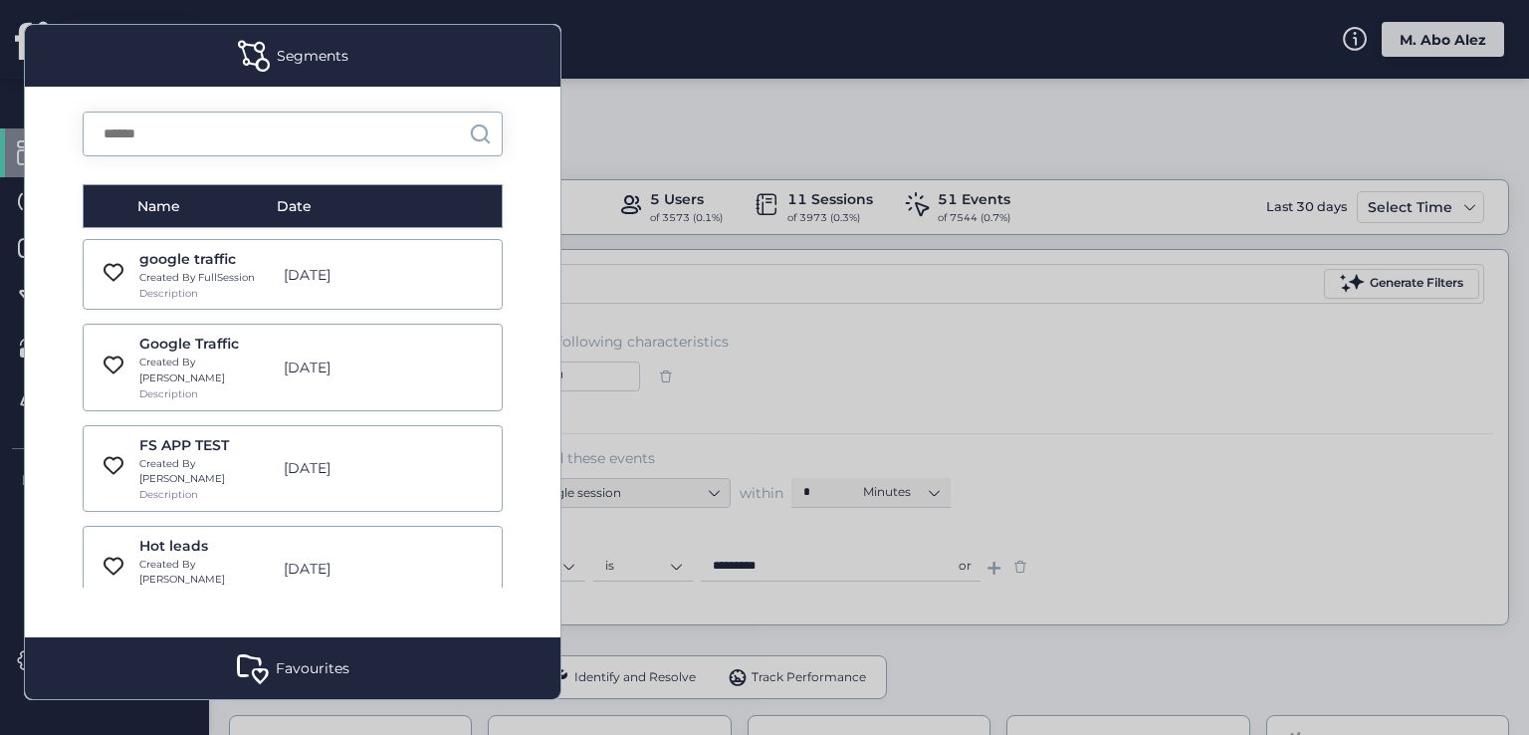
click at [91, 289] on div "google traffic Created By FullSession Description [DATE]" at bounding box center [293, 274] width 420 height 71
click at [374, 297] on div "google traffic Created By FullSession Description [DATE]" at bounding box center [293, 274] width 420 height 71
click at [421, 291] on div "google traffic Created By FullSession Description [DATE]" at bounding box center [293, 274] width 420 height 71
click at [420, 257] on div "google traffic Created By FullSession Description [DATE]" at bounding box center [293, 274] width 420 height 71
drag, startPoint x: 478, startPoint y: 272, endPoint x: 434, endPoint y: 290, distance: 47.3
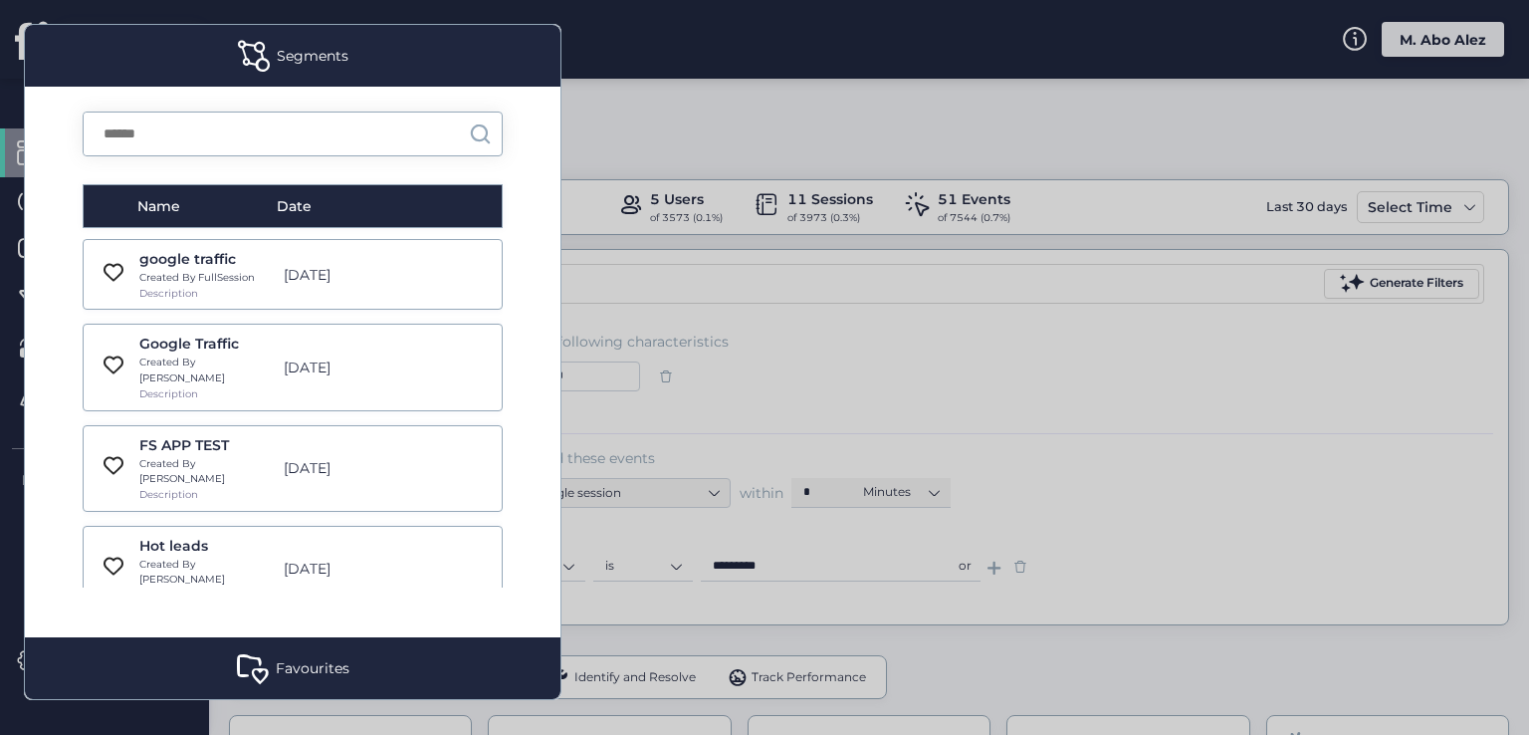
click at [476, 275] on div "google traffic Created By FullSession Description [DATE]" at bounding box center [293, 274] width 420 height 71
drag, startPoint x: 434, startPoint y: 290, endPoint x: 452, endPoint y: 387, distance: 99.2
click at [433, 290] on div "google traffic Created By FullSession Description [DATE]" at bounding box center [293, 274] width 420 height 71
drag, startPoint x: 451, startPoint y: 387, endPoint x: 405, endPoint y: 353, distance: 56.9
click at [424, 375] on div "Google Traffic Created By [PERSON_NAME] Description [DATE]" at bounding box center [293, 366] width 420 height 87
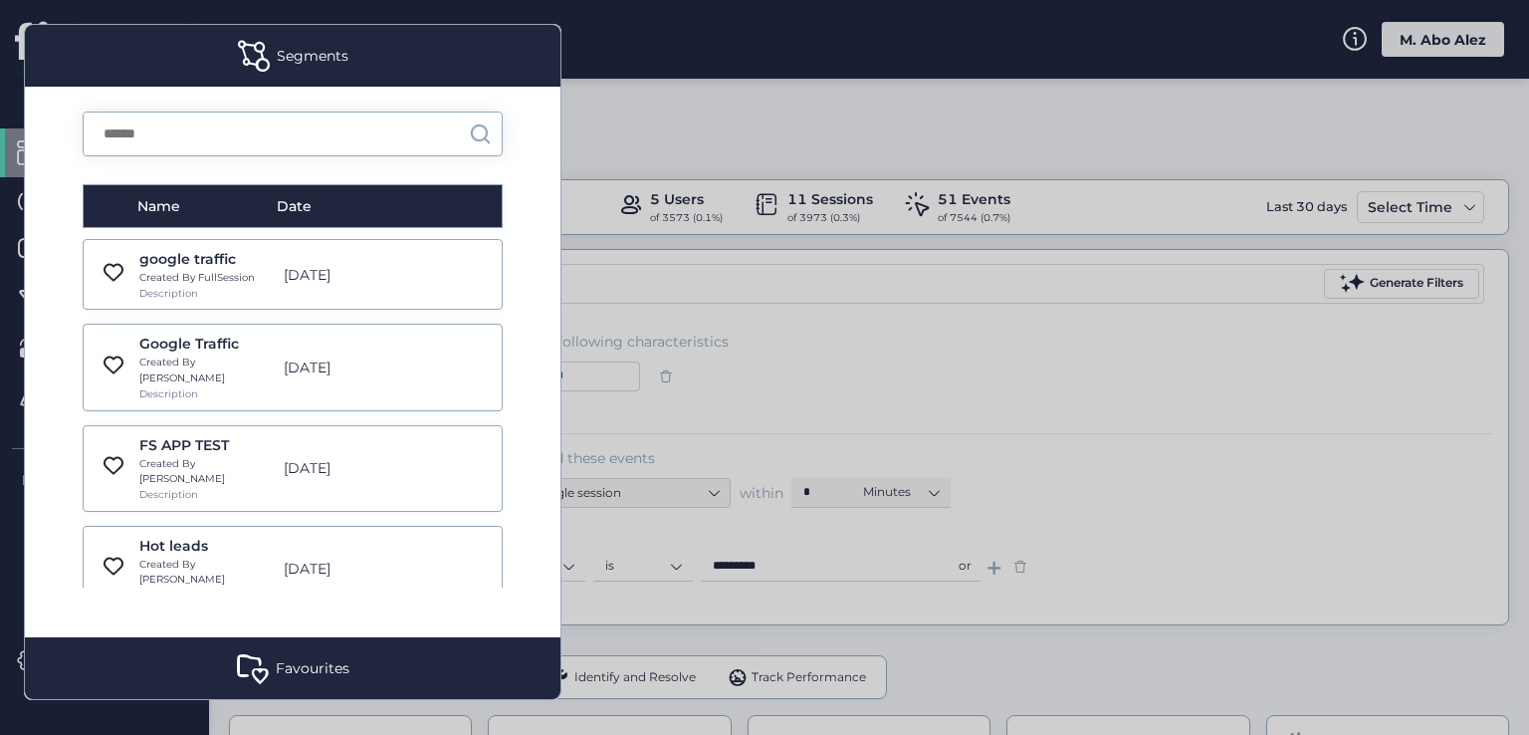
drag, startPoint x: 405, startPoint y: 353, endPoint x: 403, endPoint y: 338, distance: 15.1
click at [403, 351] on div "Google Traffic Created By [PERSON_NAME] Description [DATE]" at bounding box center [293, 366] width 420 height 87
drag, startPoint x: 403, startPoint y: 338, endPoint x: 427, endPoint y: 347, distance: 25.5
click at [403, 337] on div "Google Traffic Created By [PERSON_NAME] Description [DATE]" at bounding box center [293, 366] width 420 height 87
click at [430, 348] on div "Google Traffic Created By [PERSON_NAME] Description [DATE]" at bounding box center [293, 366] width 420 height 87
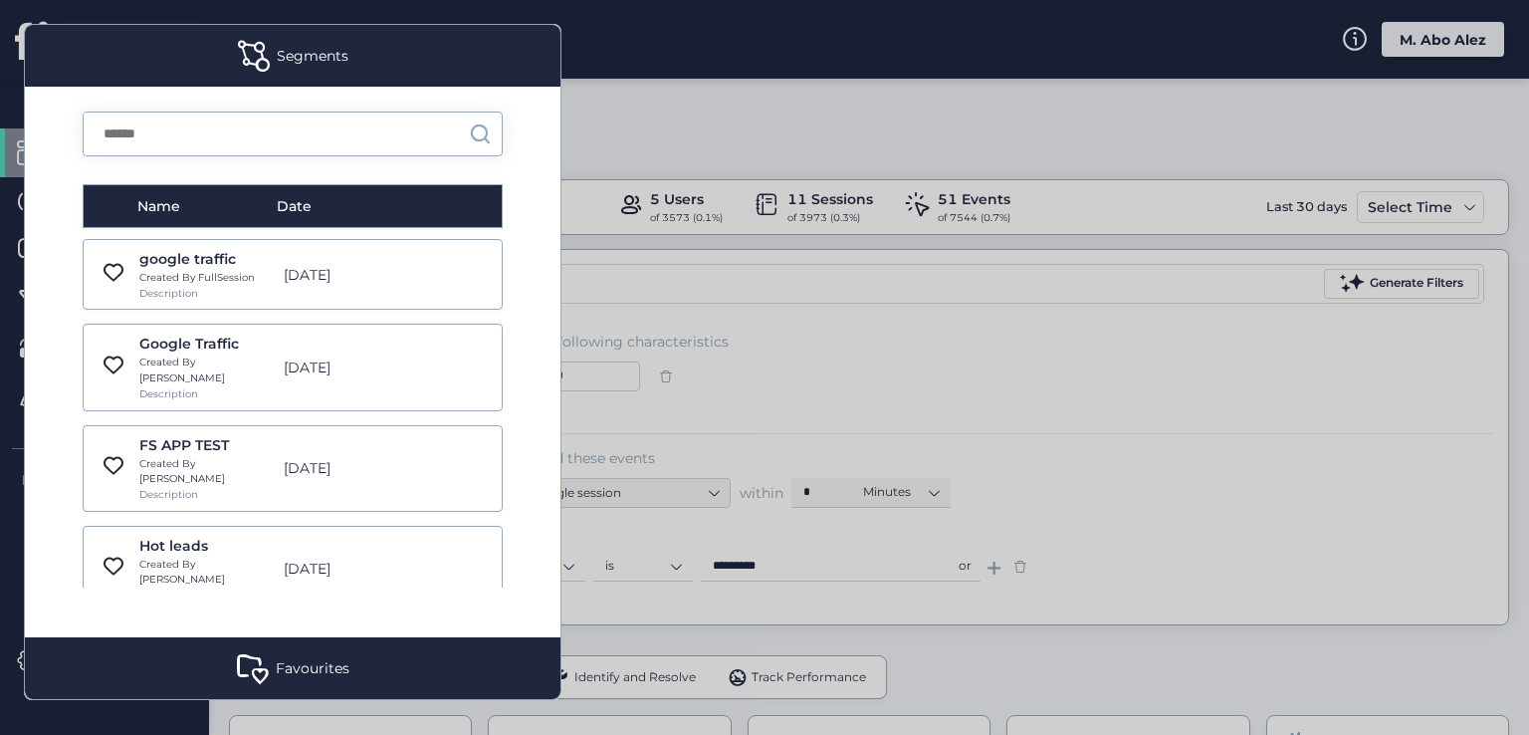
click at [421, 451] on div "FS APP TEST Created By Abed Description [DATE]" at bounding box center [293, 468] width 420 height 87
drag, startPoint x: 418, startPoint y: 472, endPoint x: 432, endPoint y: 488, distance: 21.2
click at [418, 476] on div "FS APP TEST Created By Abed Description [DATE]" at bounding box center [293, 468] width 420 height 87
drag, startPoint x: 431, startPoint y: 518, endPoint x: 405, endPoint y: 518, distance: 25.9
click at [422, 526] on div "Hot leads Created By [PERSON_NAME] Description [DATE]" at bounding box center [293, 569] width 420 height 87
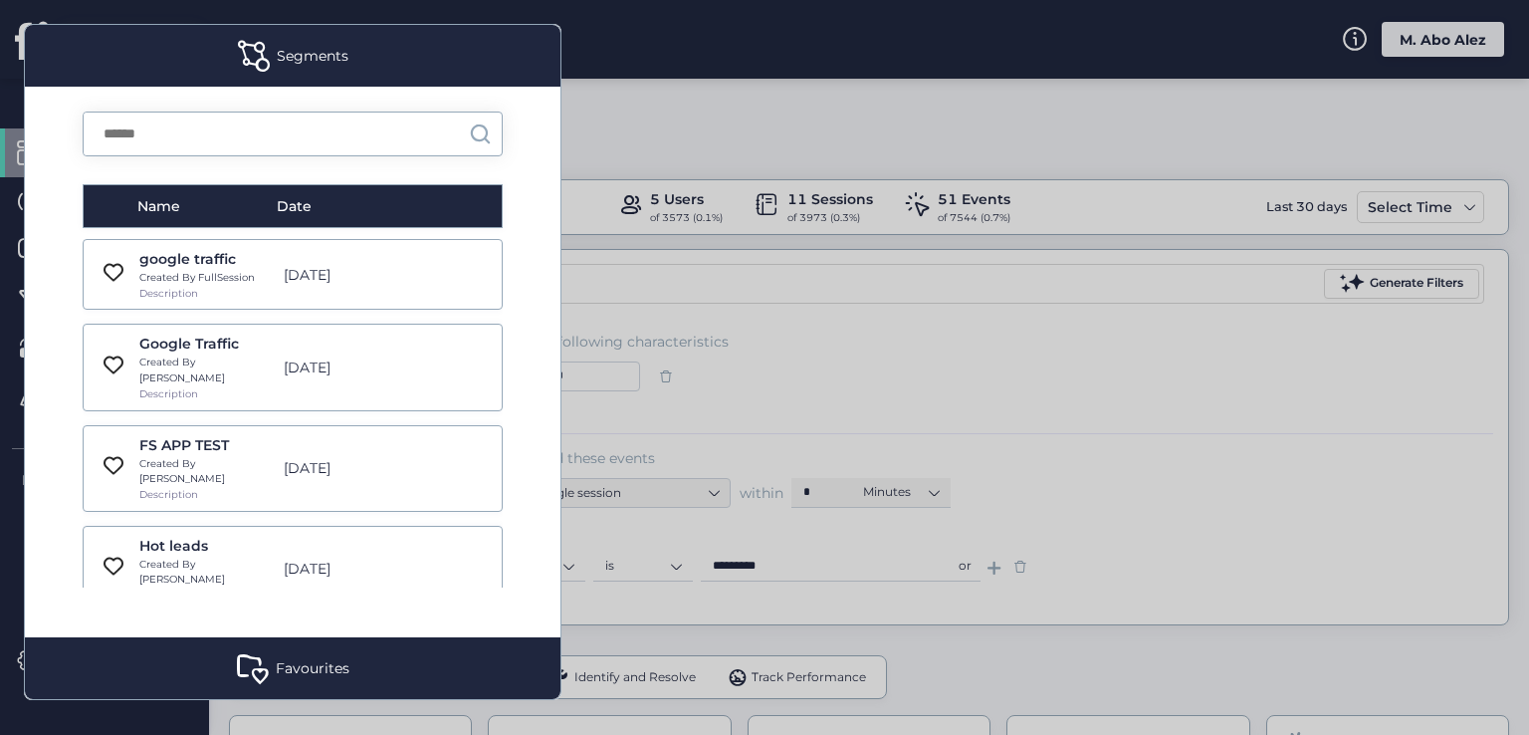
click at [405, 526] on div "Hot leads Created By [PERSON_NAME] Description [DATE]" at bounding box center [293, 569] width 420 height 87
click at [412, 533] on div "Hot leads Created By [PERSON_NAME] Description [DATE]" at bounding box center [293, 569] width 420 height 87
click at [290, 550] on div "Hot leads Created By [PERSON_NAME] Description [DATE]" at bounding box center [293, 569] width 420 height 87
click at [169, 535] on div "Hot leads" at bounding box center [205, 546] width 133 height 22
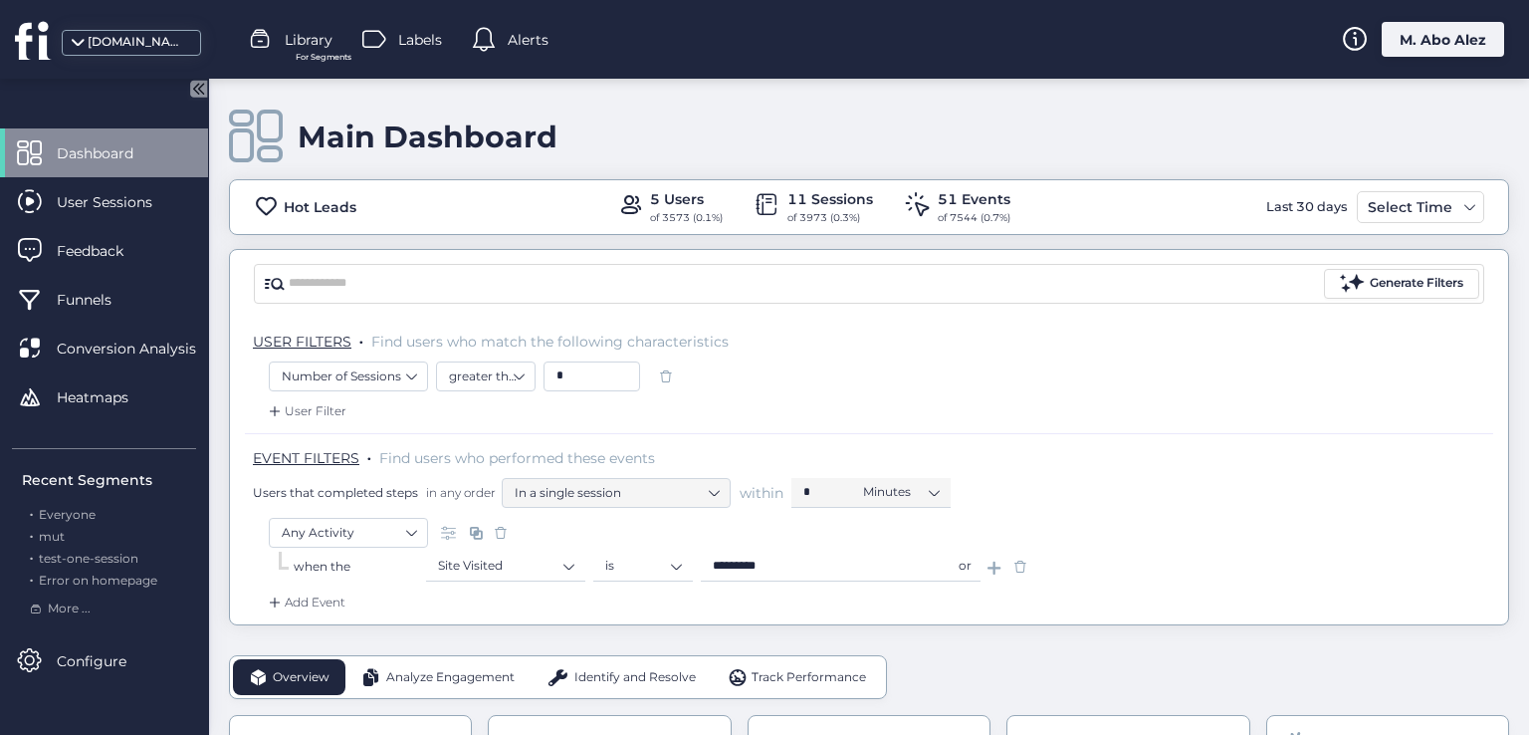
click at [303, 37] on span "Library" at bounding box center [309, 40] width 48 height 22
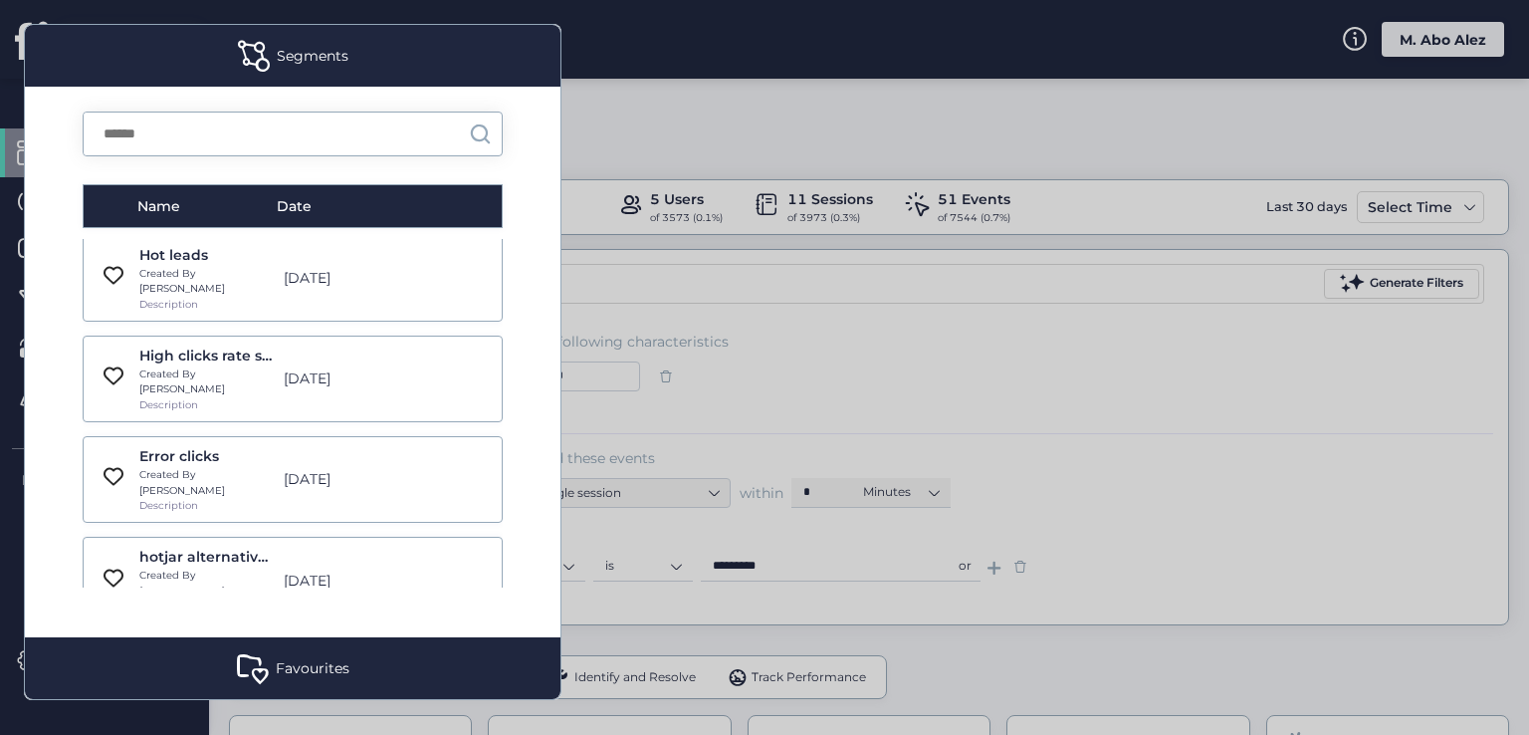
scroll to position [299, 0]
click at [446, 327] on div "High clicks rate sessions Created By [PERSON_NAME] Description [DATE]" at bounding box center [293, 370] width 420 height 87
click at [442, 428] on div "Error clicks Created By [PERSON_NAME] Description [DATE]" at bounding box center [293, 471] width 420 height 87
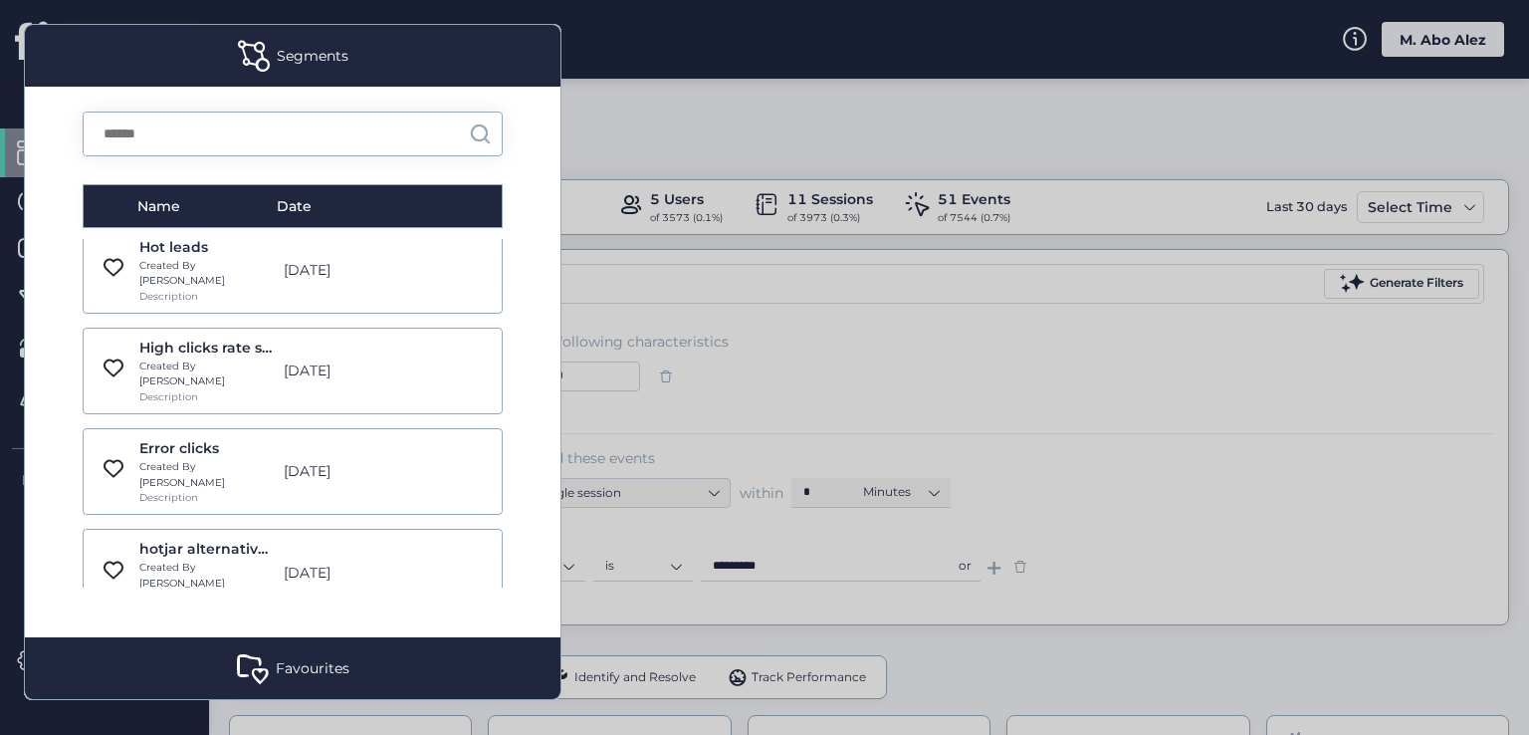
click at [410, 529] on div "hotjar alternatives performance Created By Abed Description [DATE]" at bounding box center [293, 572] width 420 height 87
click at [238, 529] on div "hotjar alternatives performance Created By Abed Description [DATE]" at bounding box center [293, 572] width 420 height 87
click at [96, 529] on div "hotjar alternatives performance Created By Abed Description [DATE]" at bounding box center [293, 572] width 420 height 87
click at [92, 529] on div "hotjar alternatives performance Created By Abed Description [DATE]" at bounding box center [293, 572] width 420 height 87
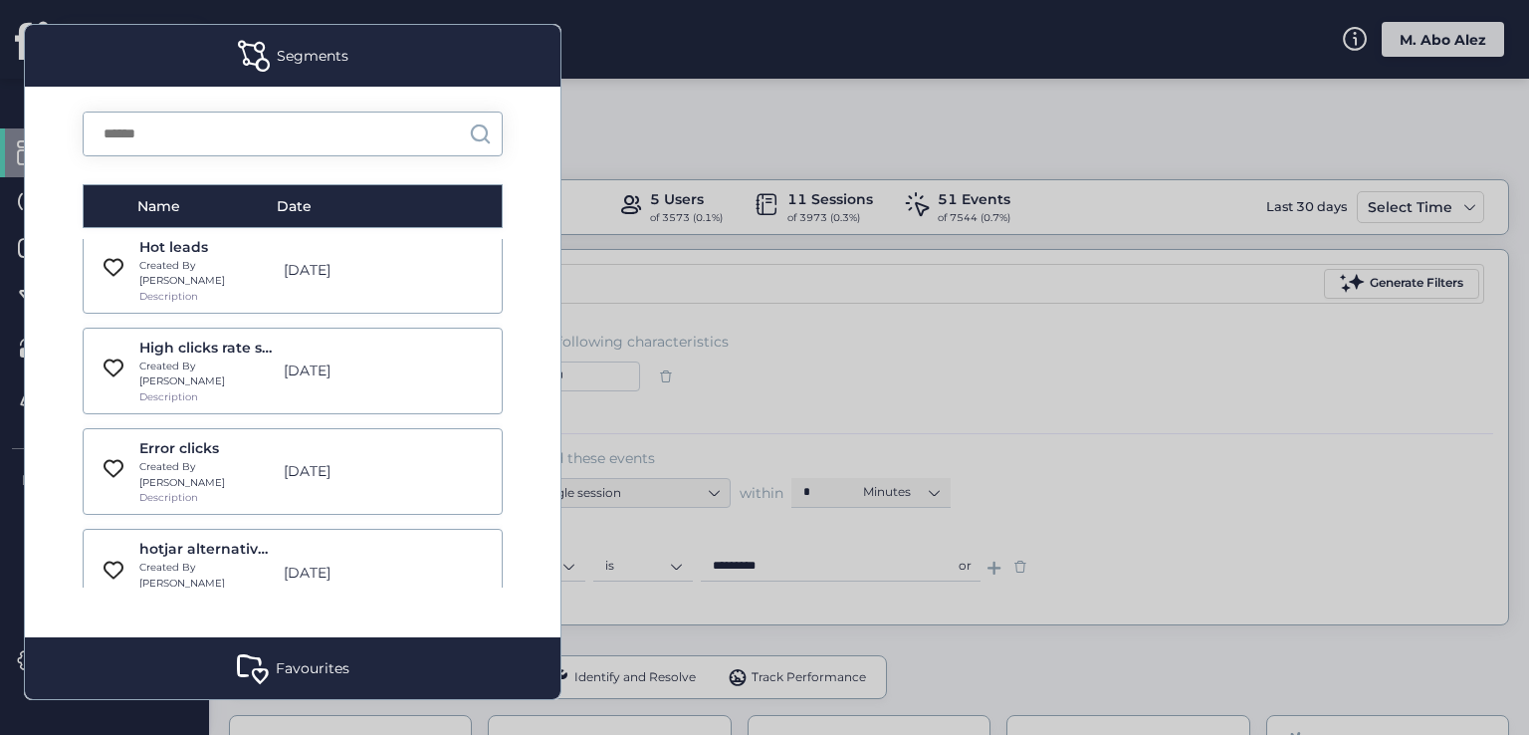
click at [92, 529] on div "hotjar alternatives performance Created By Abed Description [DATE]" at bounding box center [293, 572] width 420 height 87
click at [181, 537] on div "hotjar alternatives performance" at bounding box center [205, 548] width 133 height 22
type input "******"
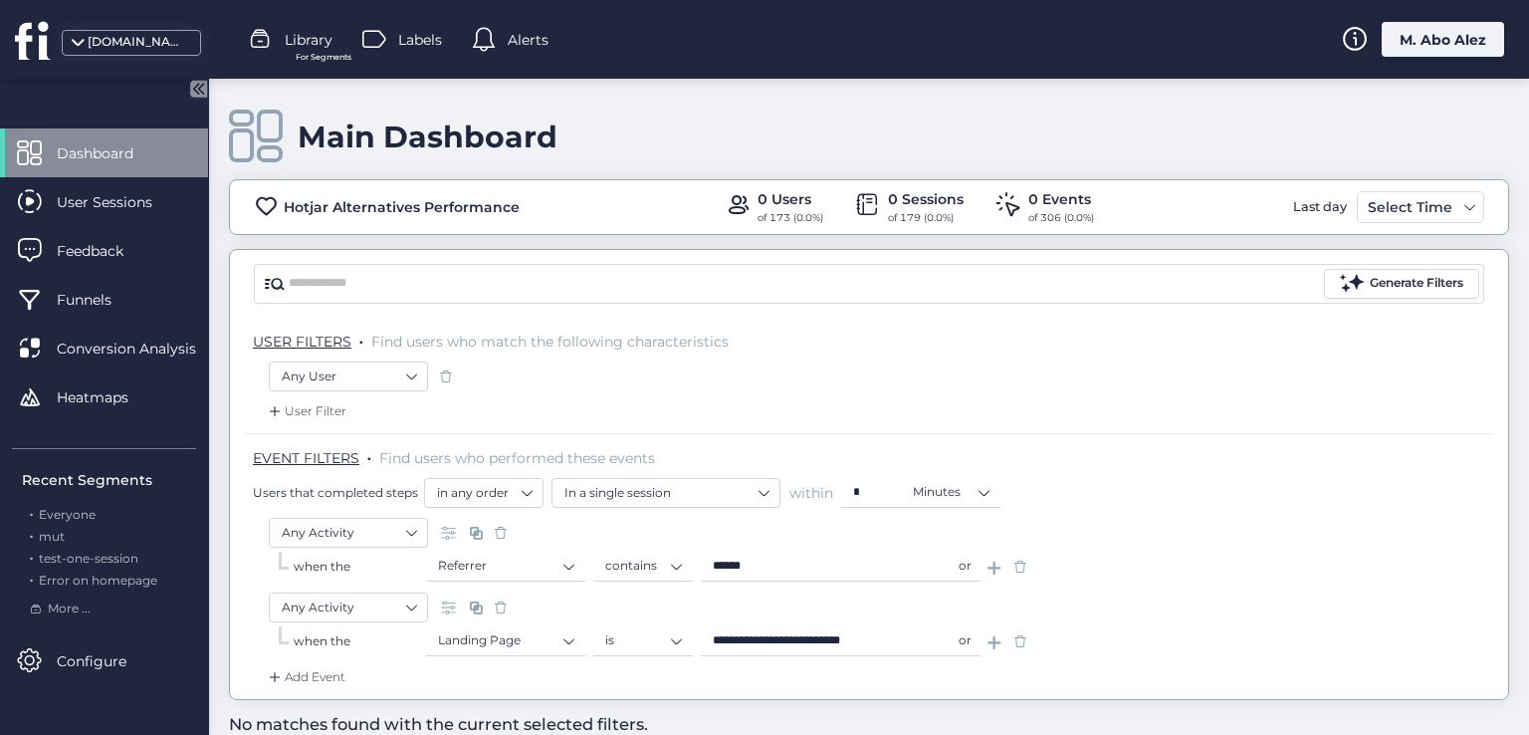
click at [295, 49] on span "Library" at bounding box center [309, 40] width 48 height 22
